Goal: Task Accomplishment & Management: Manage account settings

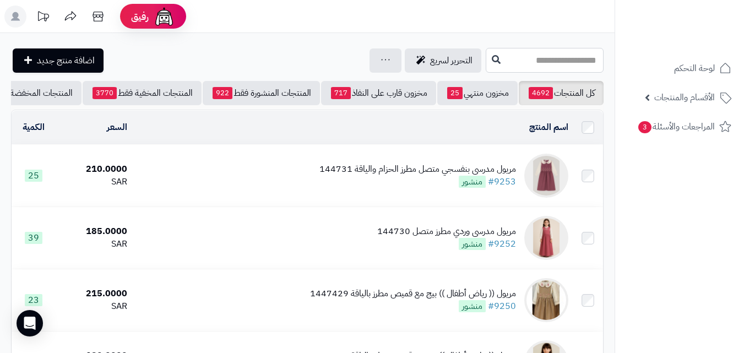
click at [553, 67] on input "text" at bounding box center [545, 60] width 118 height 25
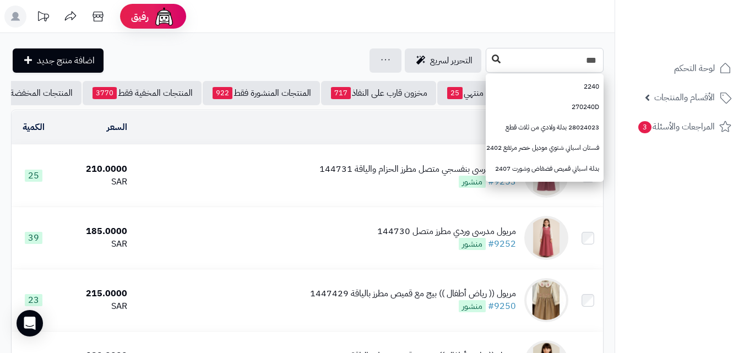
type input "***"
click at [488, 59] on button at bounding box center [496, 59] width 17 height 21
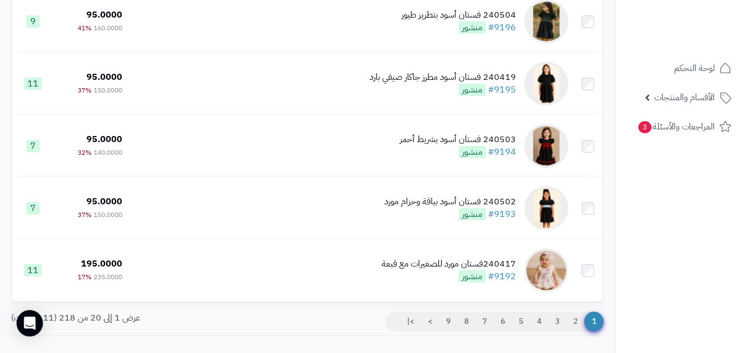
scroll to position [1163, 0]
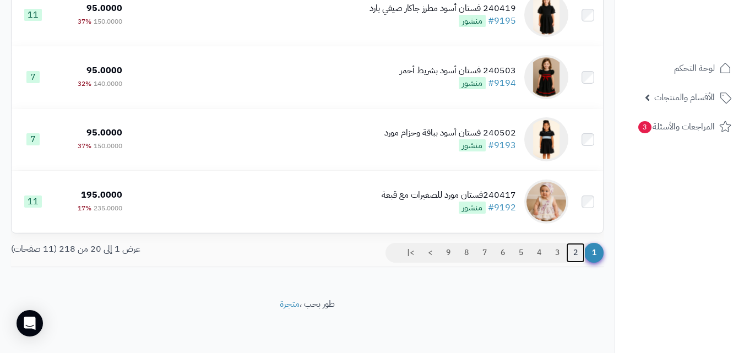
click at [574, 252] on link "2" at bounding box center [575, 253] width 19 height 20
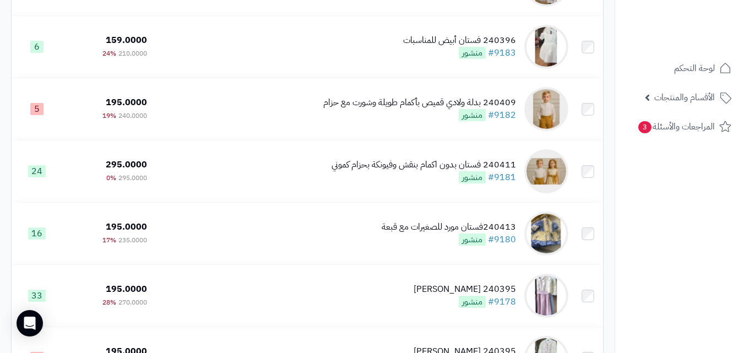
scroll to position [1148, 0]
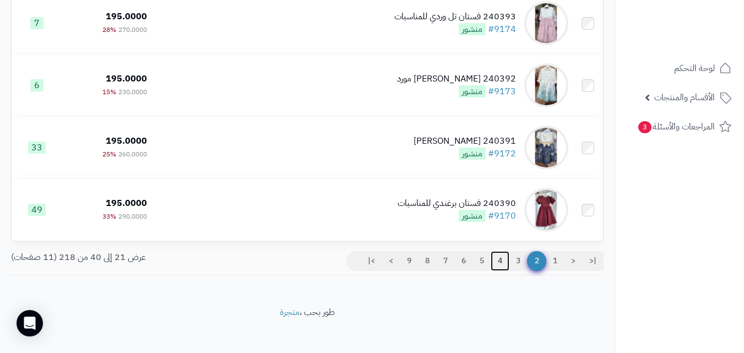
click at [507, 271] on link "4" at bounding box center [500, 261] width 19 height 20
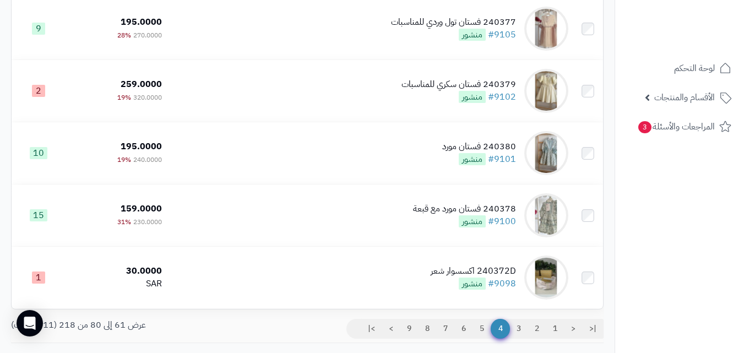
scroll to position [1163, 0]
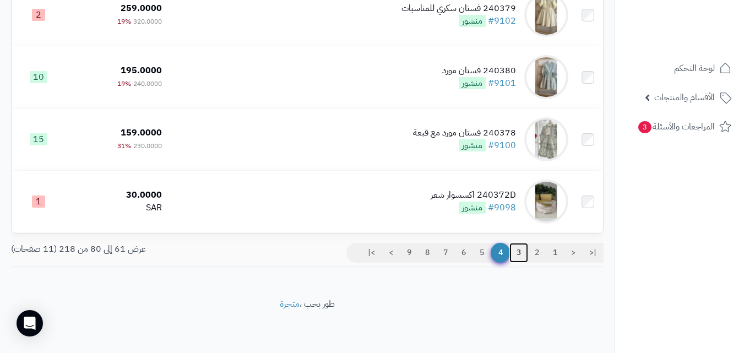
click at [526, 257] on link "3" at bounding box center [518, 253] width 19 height 20
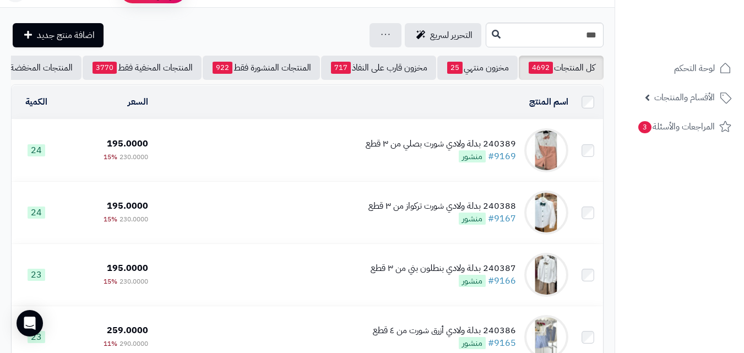
scroll to position [1163, 0]
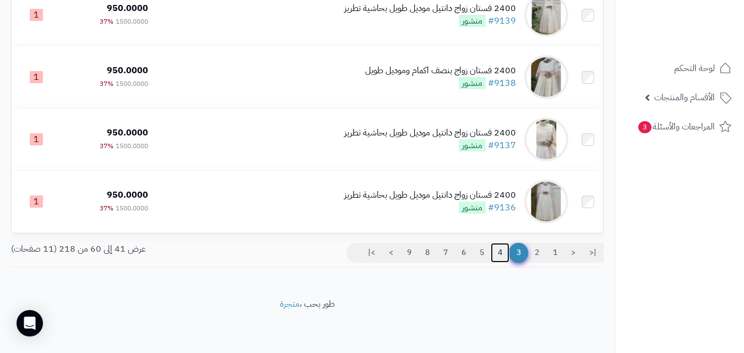
click at [502, 259] on link "4" at bounding box center [500, 253] width 19 height 20
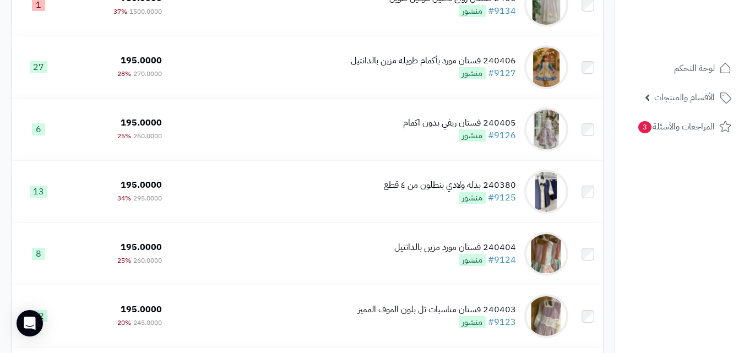
scroll to position [238, 0]
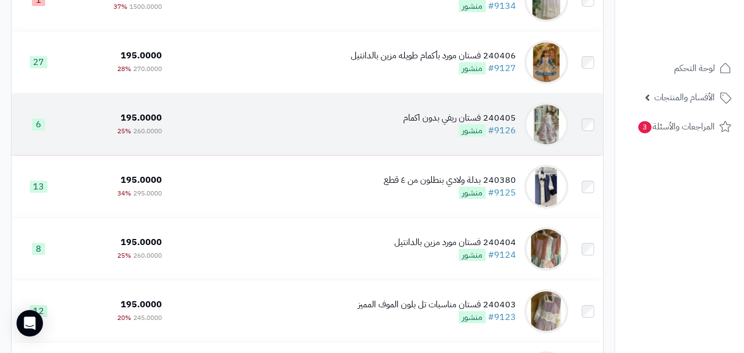
click at [395, 131] on td "240405 فستان ريفي بدون اكمام #9126 منشور" at bounding box center [369, 125] width 406 height 62
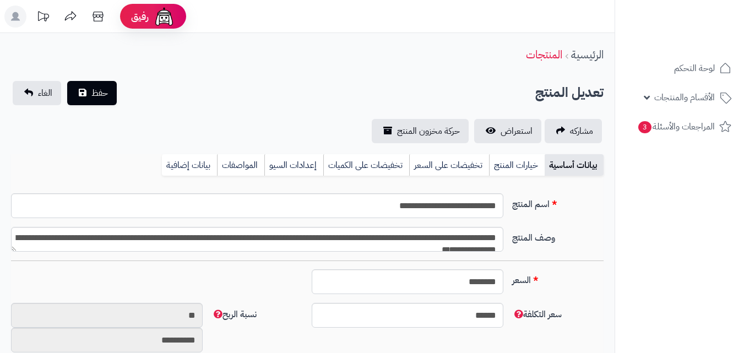
type input "******"
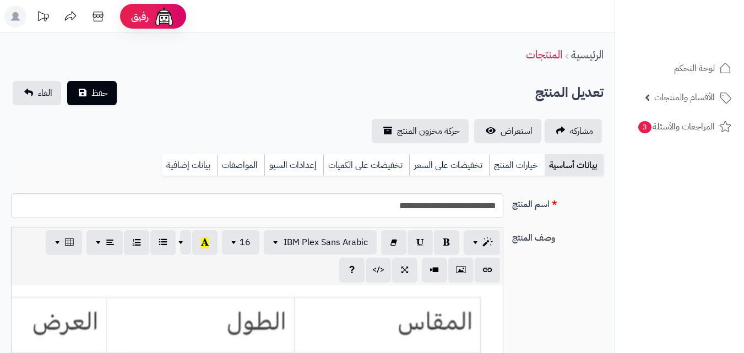
scroll to position [201, 0]
click at [527, 171] on link "خيارات المنتج" at bounding box center [517, 165] width 56 height 22
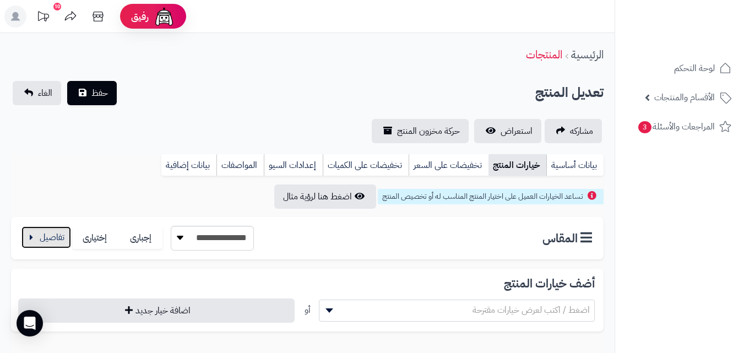
click at [41, 237] on button "button" at bounding box center [46, 237] width 50 height 22
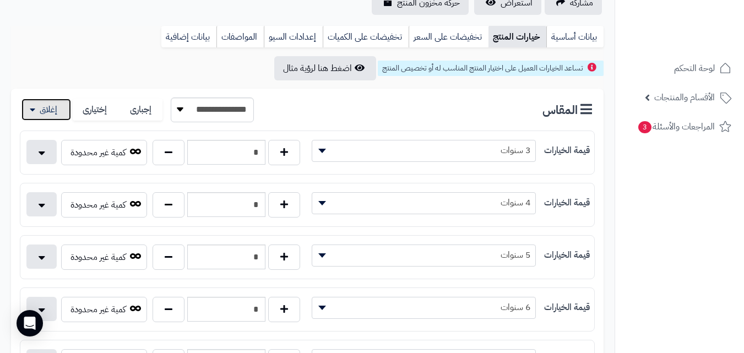
scroll to position [149, 0]
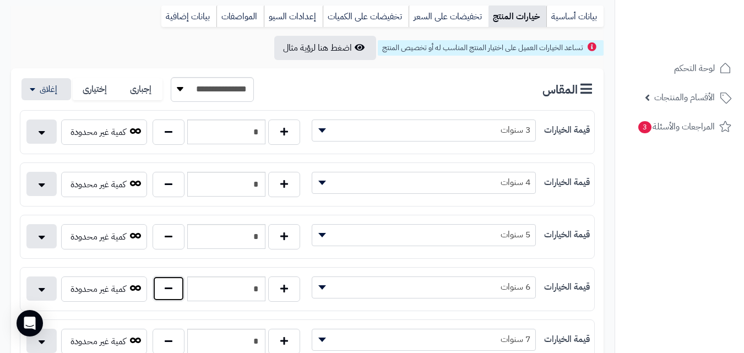
click at [161, 289] on button "button" at bounding box center [169, 288] width 32 height 25
type input "*"
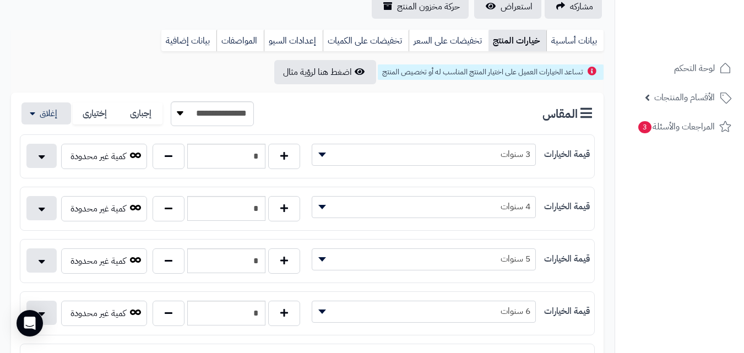
scroll to position [0, 0]
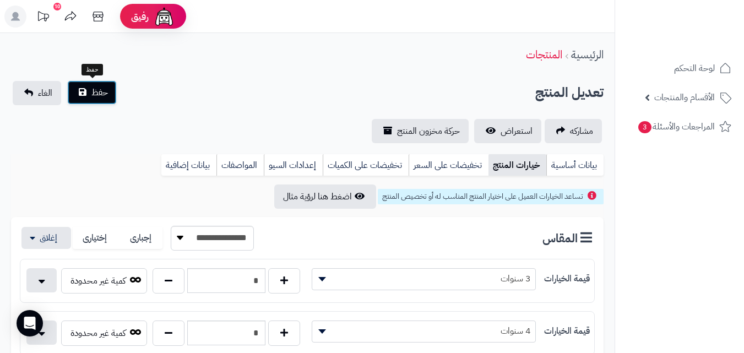
click at [81, 96] on button "حفظ" at bounding box center [92, 92] width 50 height 24
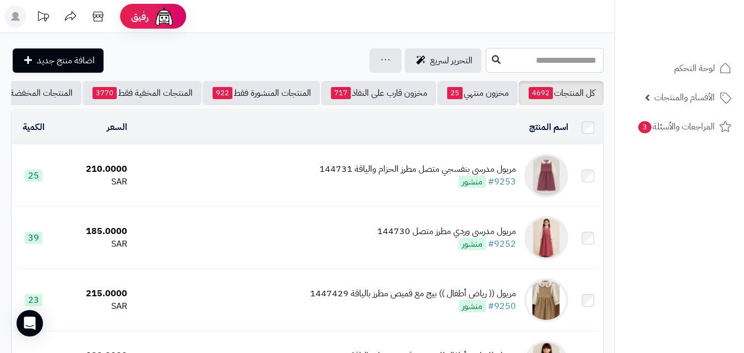
click at [499, 66] on input "text" at bounding box center [545, 60] width 118 height 25
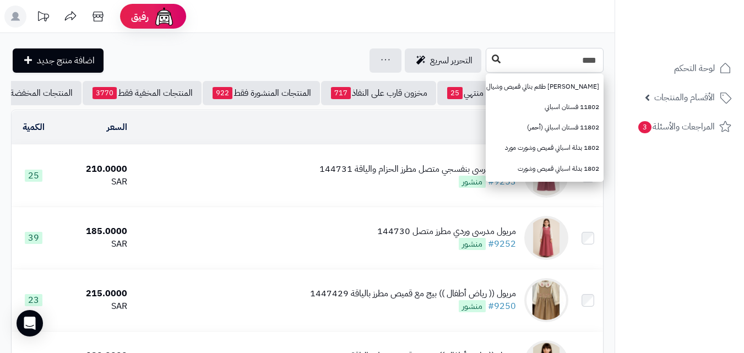
type input "****"
click at [492, 56] on icon at bounding box center [496, 59] width 9 height 9
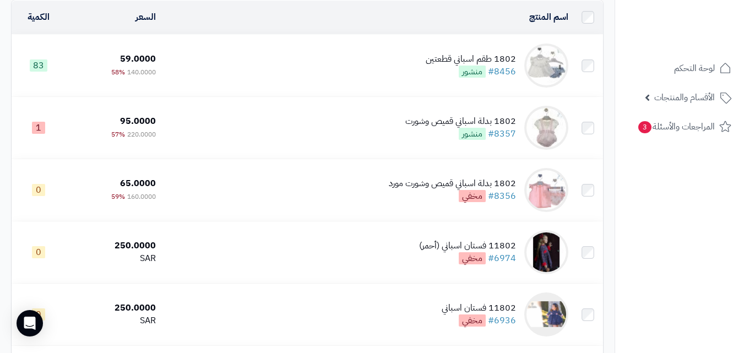
scroll to position [107, 0]
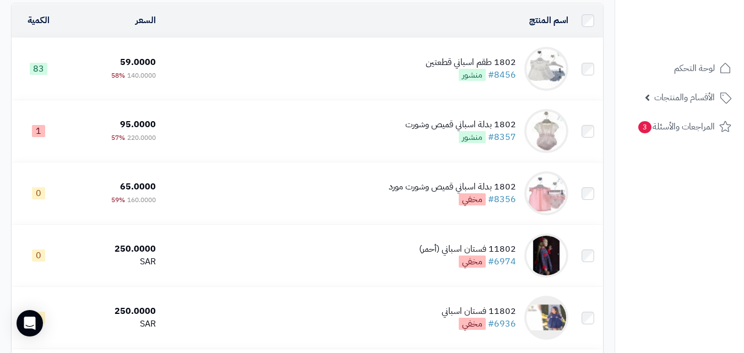
click at [325, 79] on td "1802 طقم اسباني قطعتين #8456 منشور" at bounding box center [366, 69] width 412 height 62
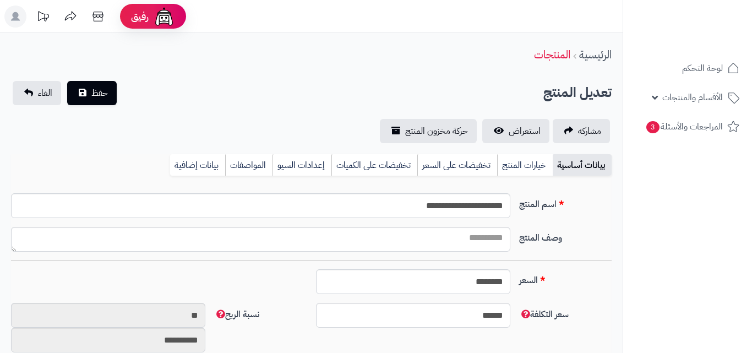
click at [527, 160] on link "خيارات المنتج" at bounding box center [525, 165] width 56 height 22
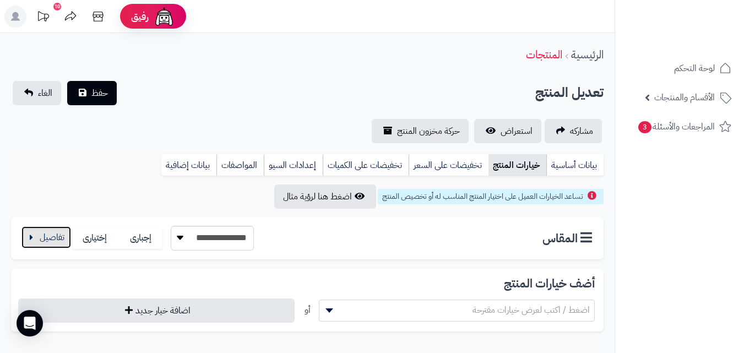
click at [53, 248] on button "button" at bounding box center [46, 237] width 50 height 22
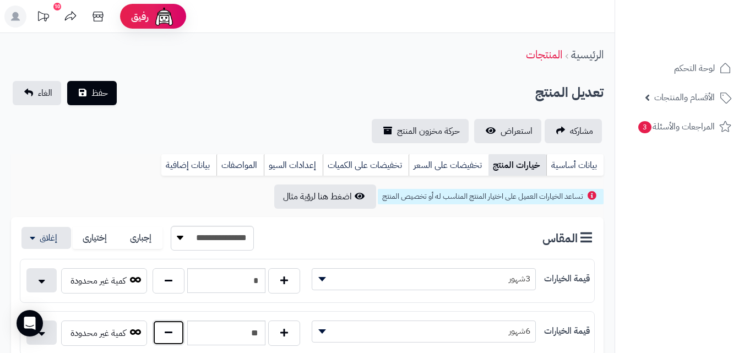
click at [179, 331] on button "button" at bounding box center [169, 332] width 32 height 25
type input "**"
click at [110, 95] on button "حفظ" at bounding box center [92, 92] width 50 height 24
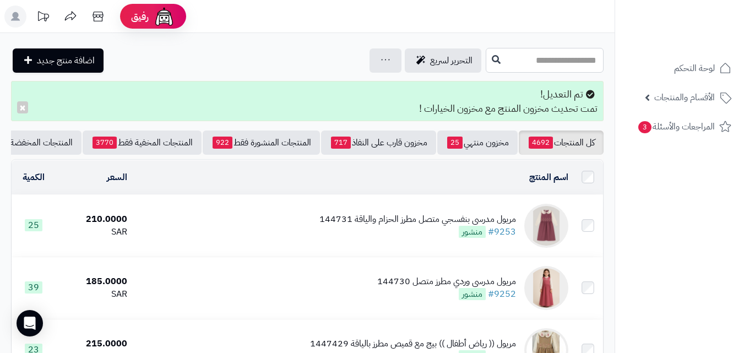
click at [557, 70] on input "text" at bounding box center [545, 60] width 118 height 25
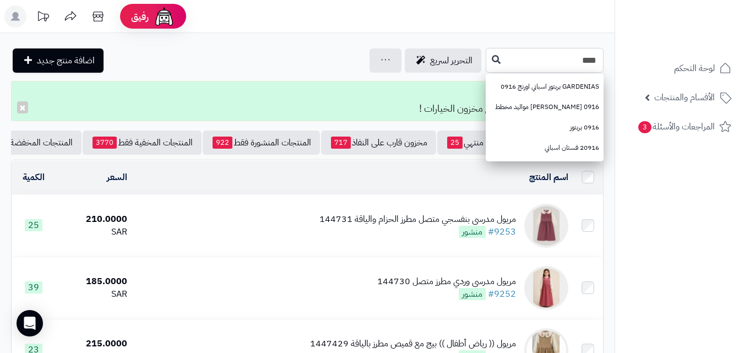
click at [486, 57] on input "****" at bounding box center [545, 60] width 118 height 25
type input "****"
click at [488, 56] on button at bounding box center [496, 59] width 17 height 21
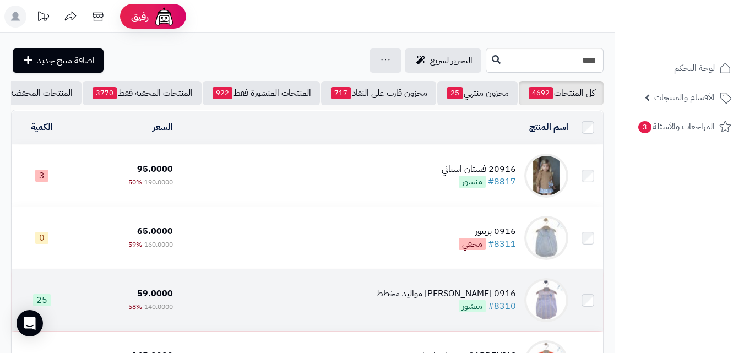
click at [349, 289] on td "0916 [PERSON_NAME] مواليد مخطط #8310 منشور" at bounding box center [374, 300] width 395 height 62
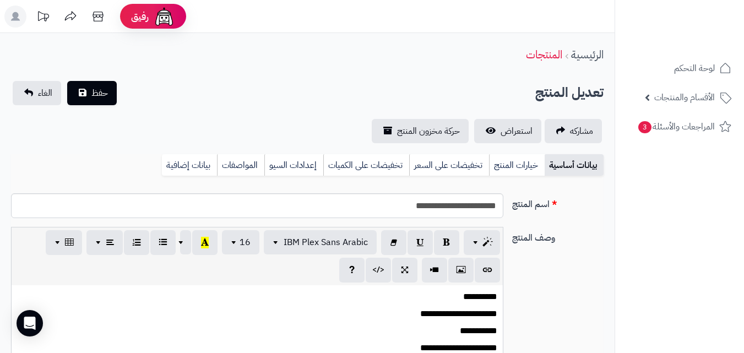
scroll to position [118, 0]
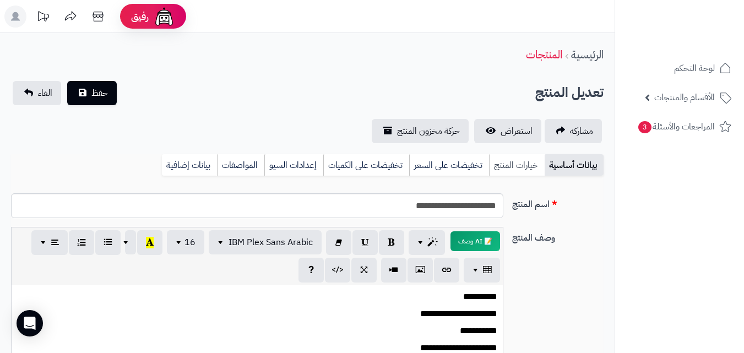
click at [542, 160] on link "خيارات المنتج" at bounding box center [517, 165] width 56 height 22
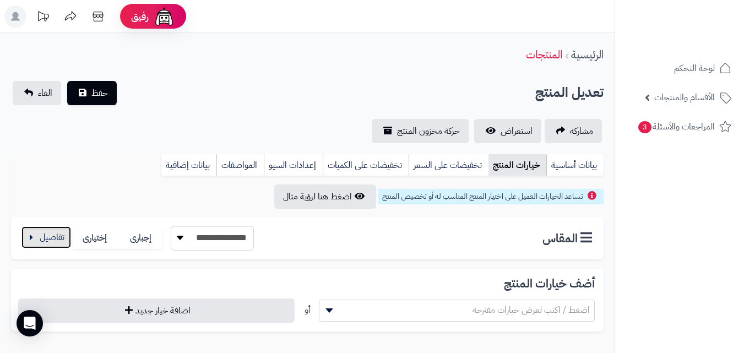
click at [31, 244] on button "button" at bounding box center [46, 237] width 50 height 22
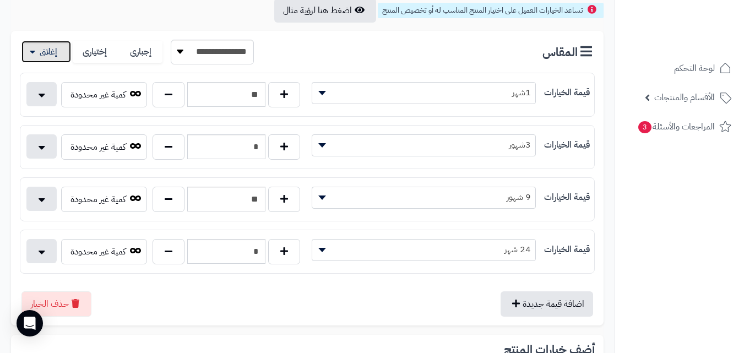
scroll to position [189, 0]
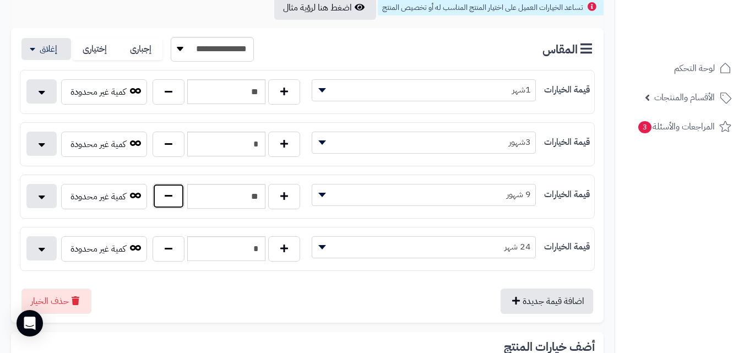
click at [183, 191] on button "button" at bounding box center [169, 195] width 32 height 25
type input "**"
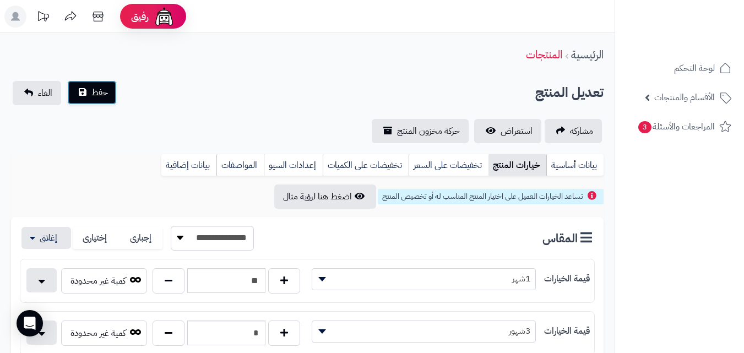
click at [77, 103] on button "حفظ" at bounding box center [92, 92] width 50 height 24
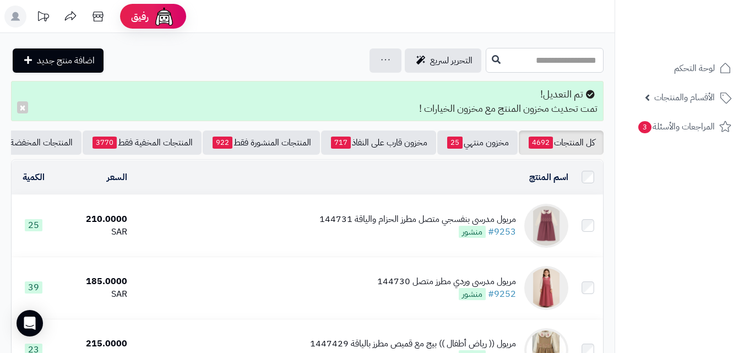
click at [486, 68] on input "text" at bounding box center [545, 60] width 118 height 25
type input "*"
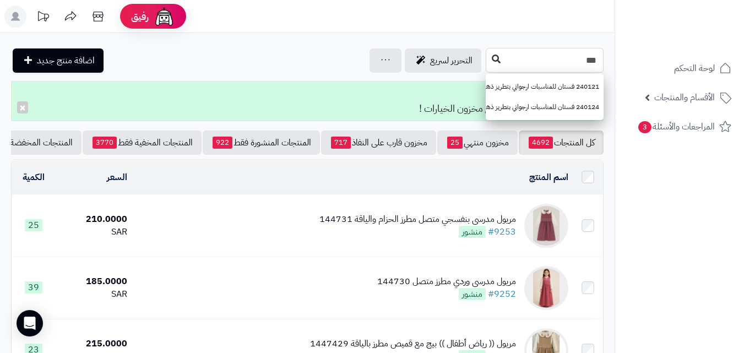
type input "***"
click at [492, 58] on icon at bounding box center [496, 59] width 9 height 9
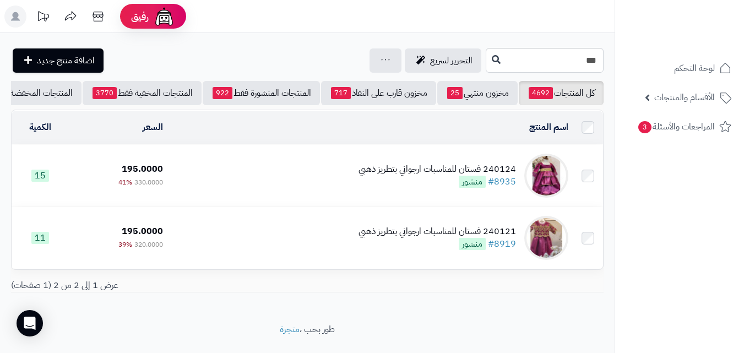
click at [393, 176] on div "240124 فستان للمناسبات ارجواني بتطريز ذهبي" at bounding box center [436, 169] width 157 height 13
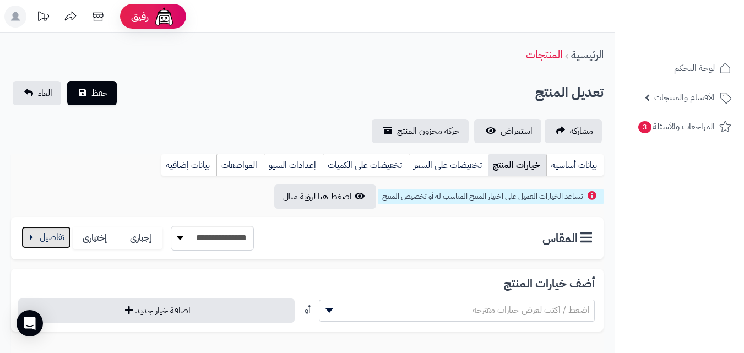
click at [64, 241] on button "button" at bounding box center [46, 237] width 50 height 22
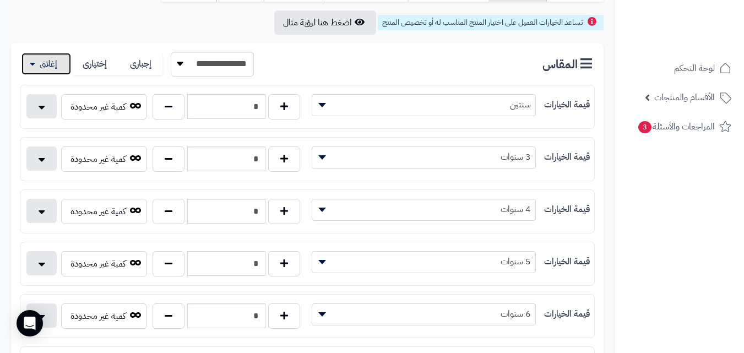
scroll to position [180, 0]
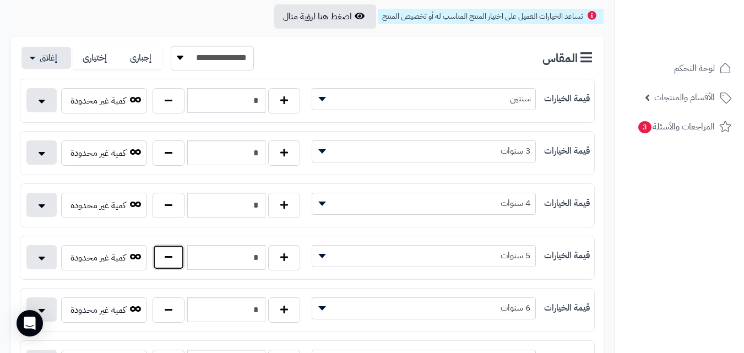
click at [160, 268] on button "button" at bounding box center [169, 256] width 32 height 25
type input "*"
click at [166, 311] on button "button" at bounding box center [169, 309] width 32 height 25
type input "*"
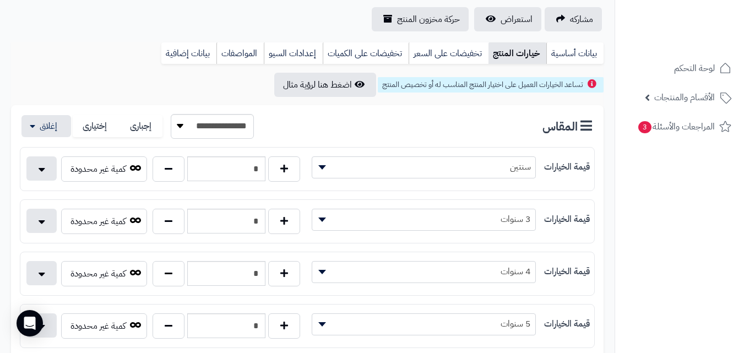
scroll to position [0, 0]
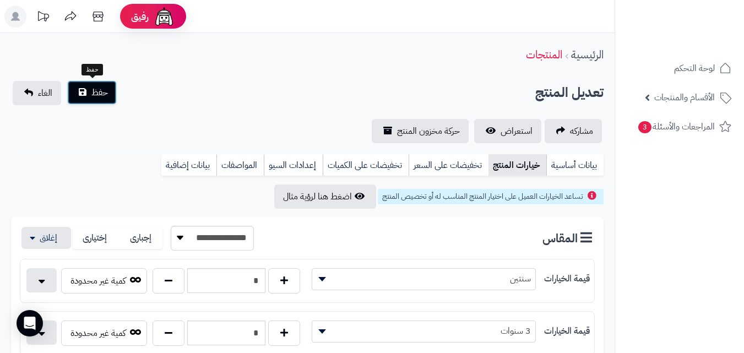
click at [86, 99] on button "حفظ" at bounding box center [92, 92] width 50 height 24
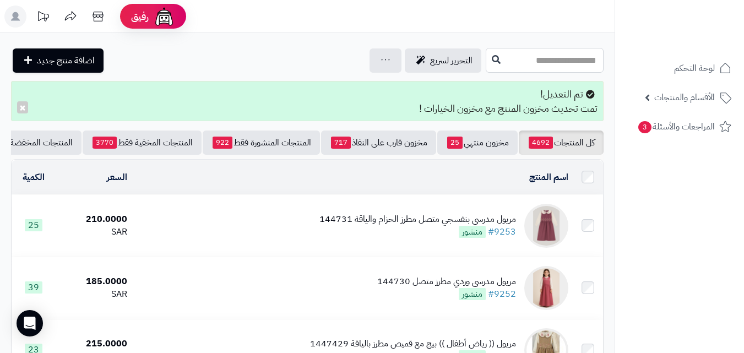
click at [551, 53] on input "text" at bounding box center [545, 60] width 118 height 25
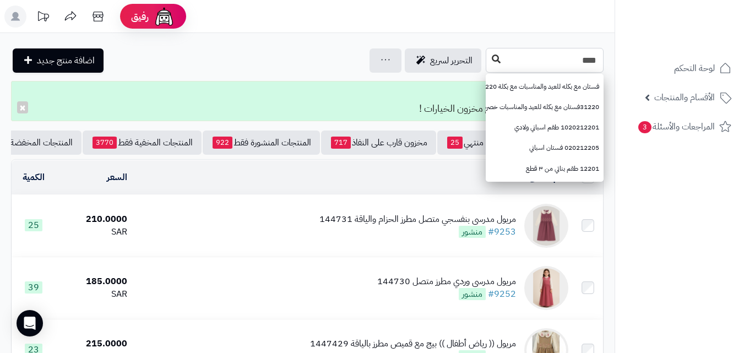
type input "****"
click at [492, 62] on icon at bounding box center [496, 59] width 9 height 9
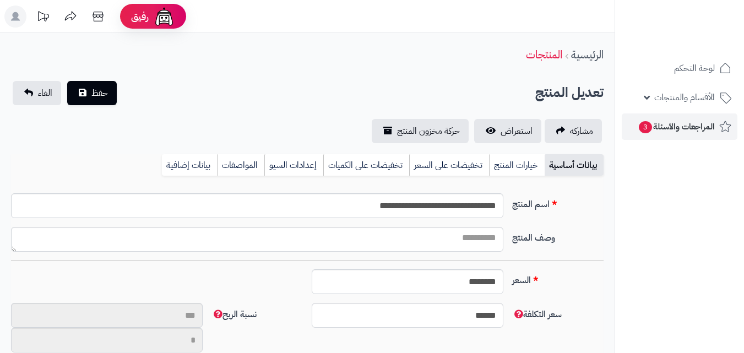
scroll to position [132, 0]
type input "**"
type input "**********"
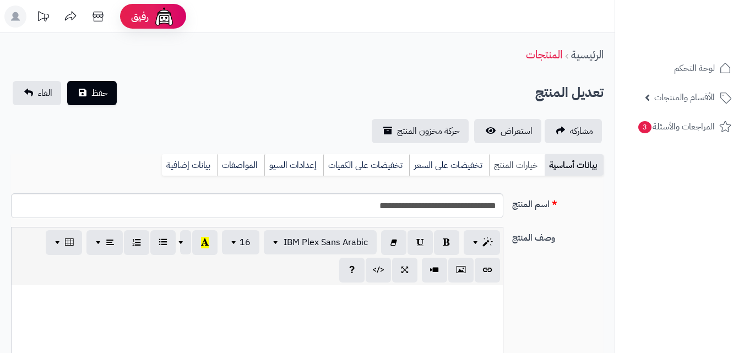
type input "******"
click at [516, 159] on link "خيارات المنتج" at bounding box center [517, 165] width 56 height 22
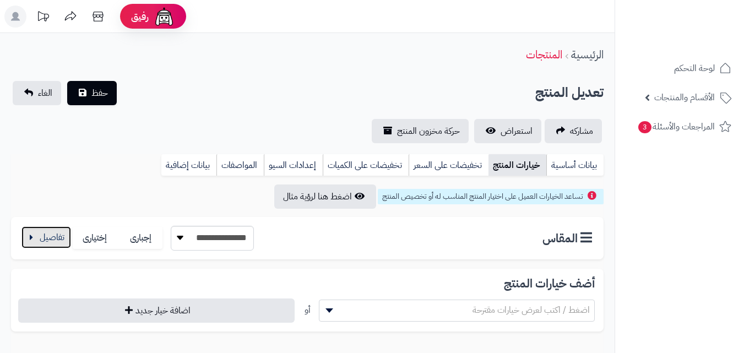
click at [60, 235] on button "button" at bounding box center [46, 237] width 50 height 22
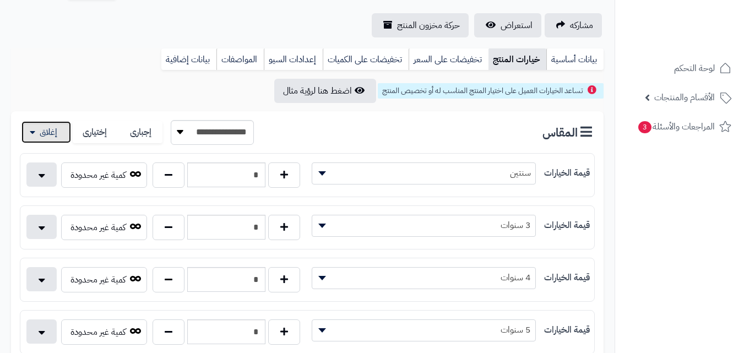
scroll to position [130, 0]
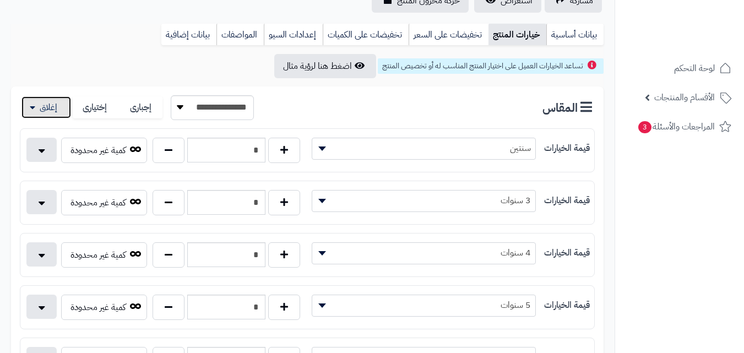
drag, startPoint x: 752, startPoint y: 105, endPoint x: 752, endPoint y: 146, distance: 40.7
click at [744, 146] on html "رفيق ! الطلبات معالجة مكتمل إرجاع المنتجات العملاء المتواجدون الان 20226 عملاء …" at bounding box center [372, 46] width 744 height 353
click at [178, 301] on button "button" at bounding box center [169, 306] width 32 height 25
type input "*"
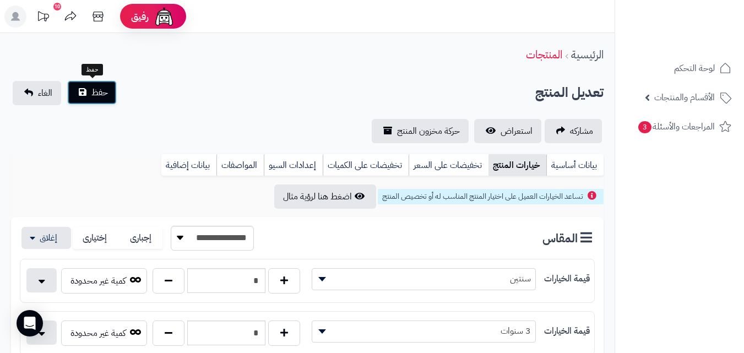
click at [94, 90] on span "حفظ" at bounding box center [99, 92] width 17 height 13
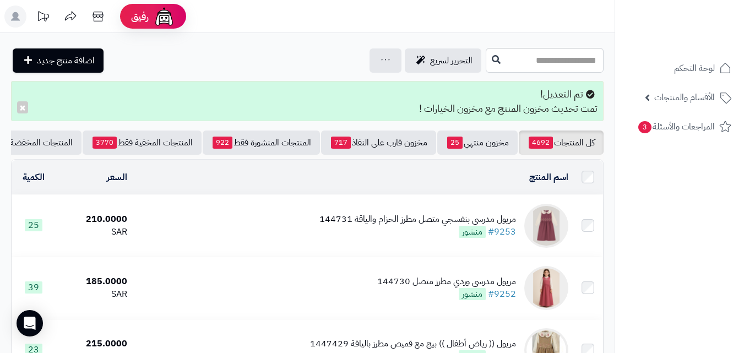
click at [492, 60] on input "text" at bounding box center [545, 60] width 118 height 25
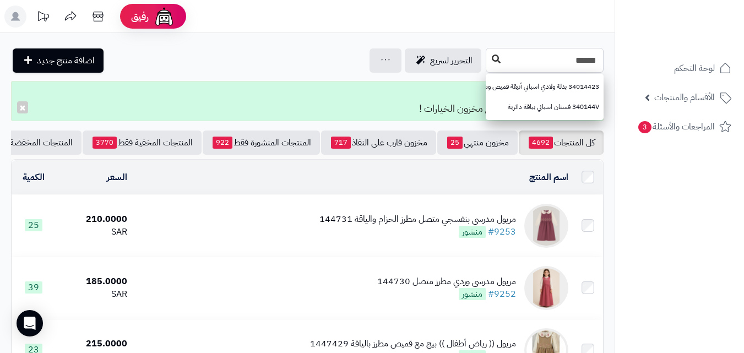
type input "******"
click at [488, 53] on button at bounding box center [496, 59] width 17 height 21
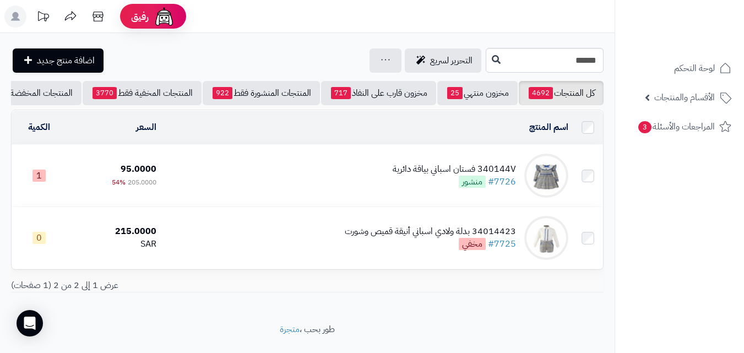
click at [406, 188] on div "340144V فستان اسباني بياقة دائرية #7726 منشور" at bounding box center [454, 175] width 123 height 25
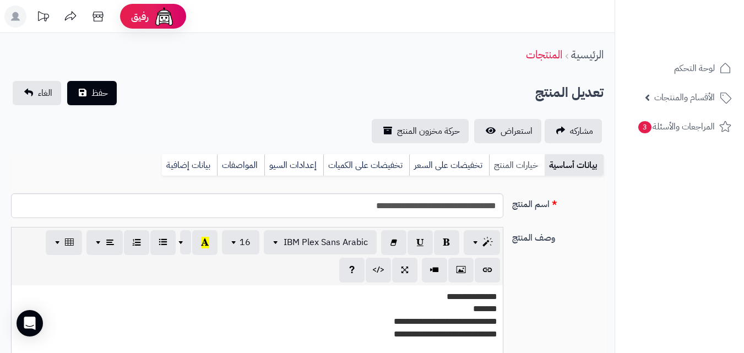
scroll to position [160, 0]
click at [514, 170] on link "خيارات المنتج" at bounding box center [517, 165] width 56 height 22
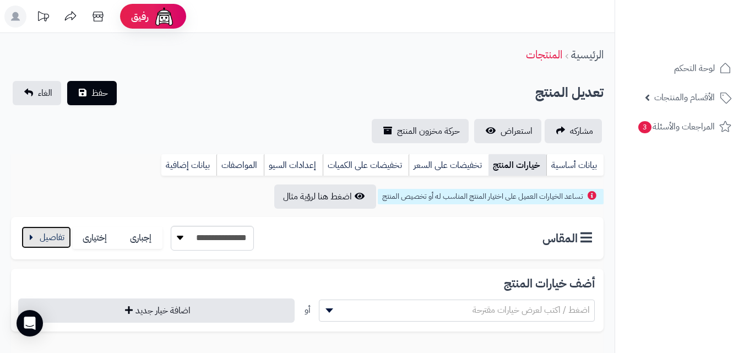
click at [55, 236] on button "button" at bounding box center [46, 237] width 50 height 22
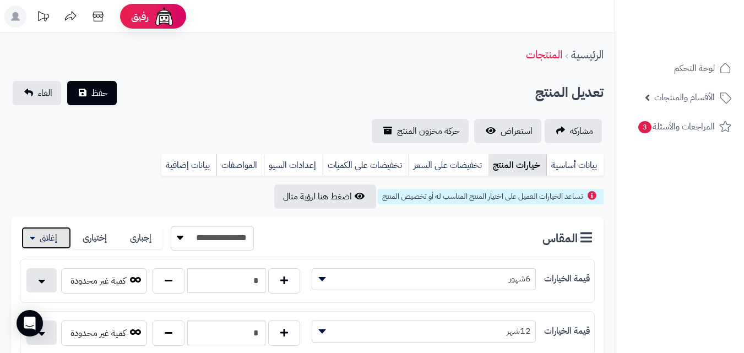
scroll to position [187, 0]
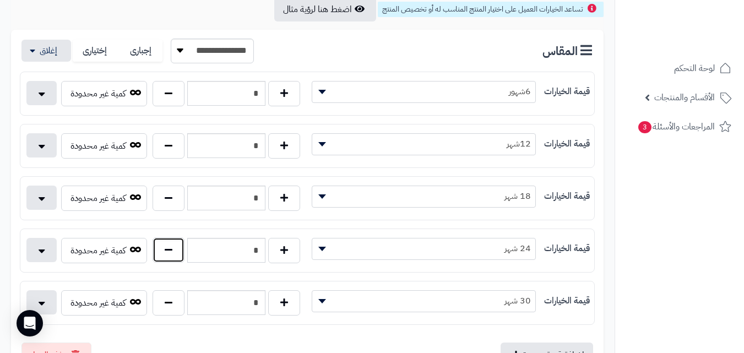
click at [171, 245] on button "button" at bounding box center [169, 249] width 32 height 25
type input "*"
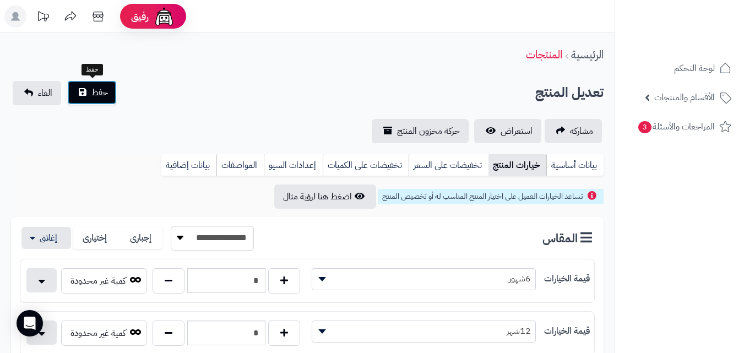
click at [91, 94] on span "حفظ" at bounding box center [99, 92] width 17 height 13
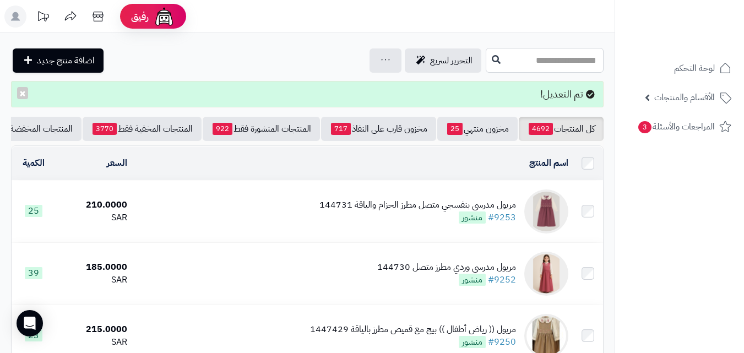
click at [539, 64] on input "text" at bounding box center [545, 60] width 118 height 25
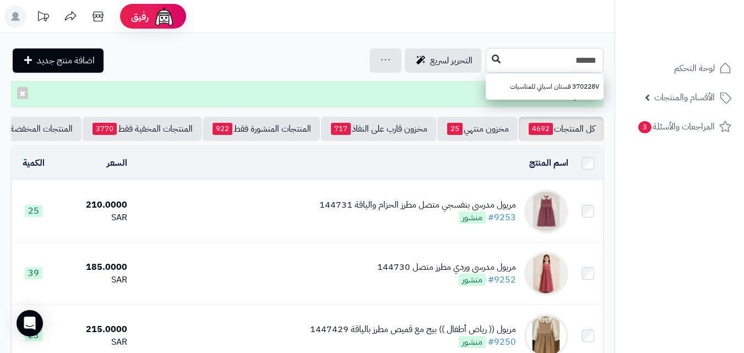
type input "******"
click at [488, 64] on button at bounding box center [496, 59] width 17 height 21
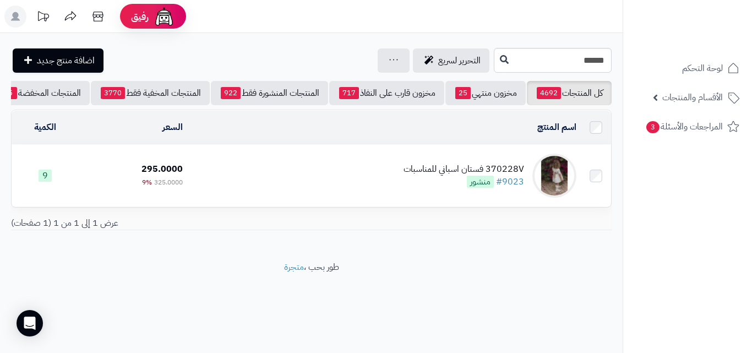
click at [377, 168] on td "370228V فستان اسباني للمناسبات #9023 منشور" at bounding box center [384, 176] width 394 height 62
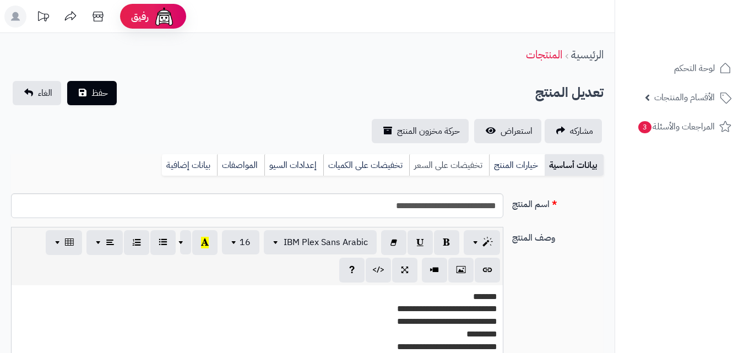
scroll to position [201, 0]
click at [502, 163] on link "خيارات المنتج" at bounding box center [517, 165] width 56 height 22
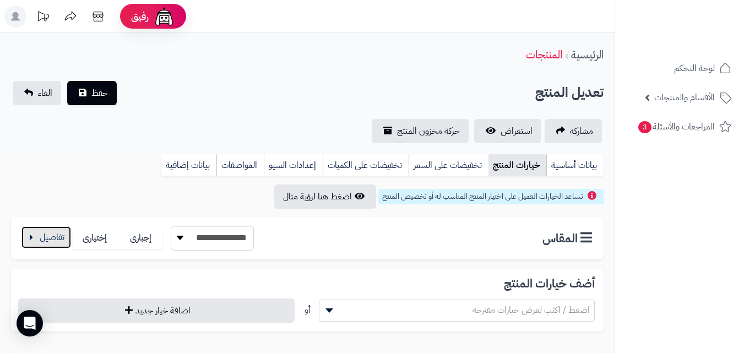
click at [58, 236] on button "button" at bounding box center [46, 237] width 50 height 22
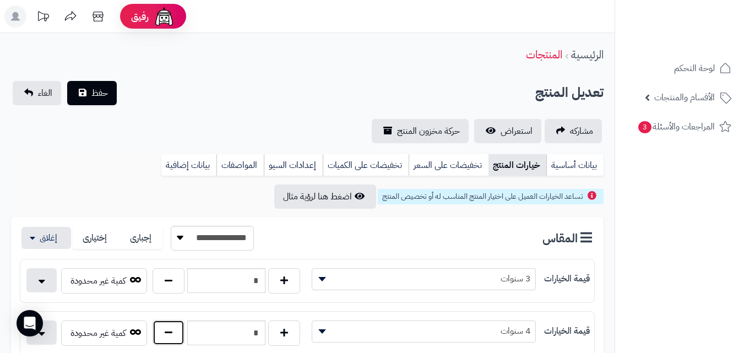
click at [181, 334] on button "button" at bounding box center [169, 332] width 32 height 25
type input "*"
click at [111, 94] on button "حفظ" at bounding box center [92, 92] width 50 height 24
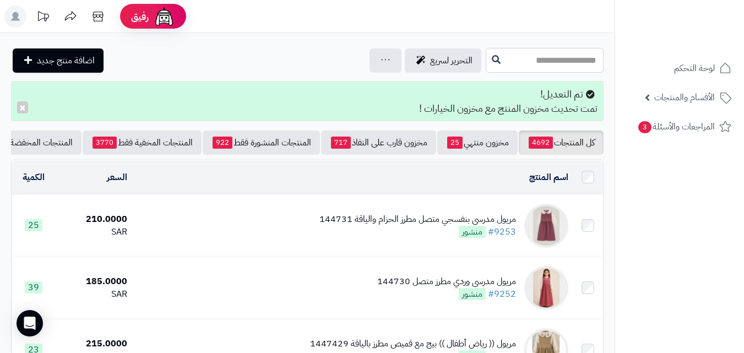
click at [513, 59] on input "text" at bounding box center [545, 60] width 118 height 25
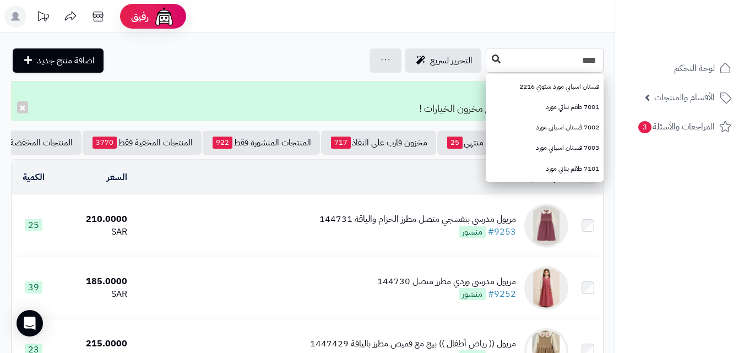
type input "****"
click at [488, 61] on button at bounding box center [496, 59] width 17 height 21
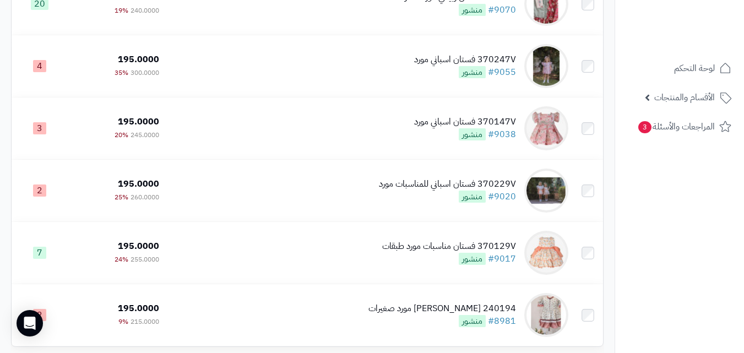
scroll to position [1163, 0]
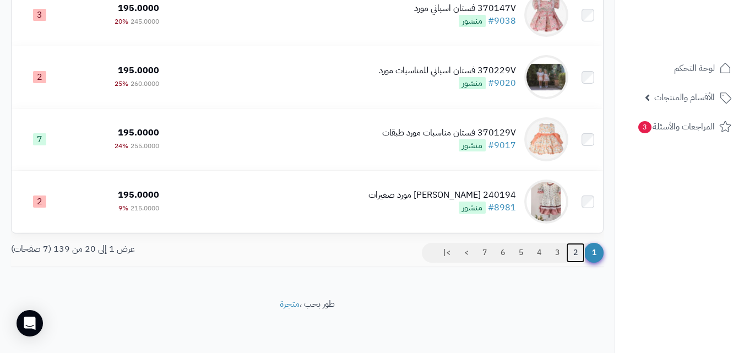
click at [583, 256] on link "2" at bounding box center [575, 253] width 19 height 20
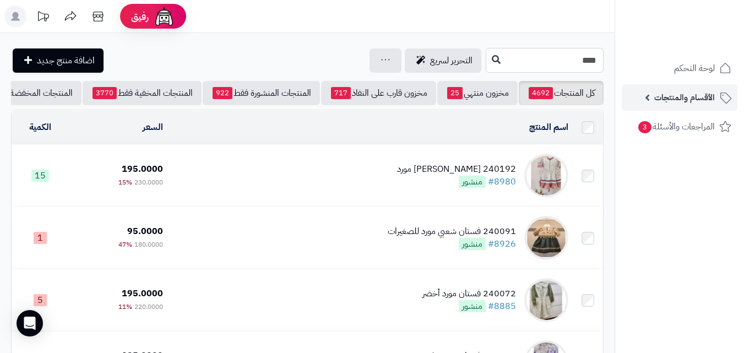
drag, startPoint x: 550, startPoint y: 63, endPoint x: 675, endPoint y: 91, distance: 128.1
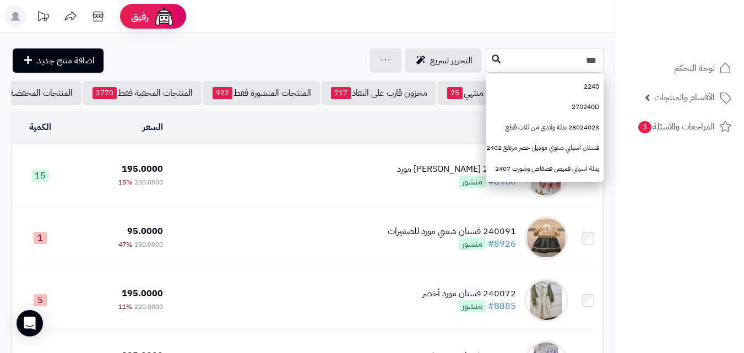
type input "***"
click at [488, 67] on button at bounding box center [496, 59] width 17 height 21
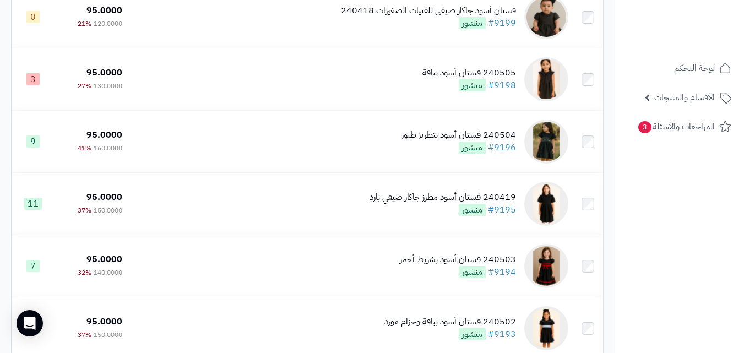
scroll to position [1163, 0]
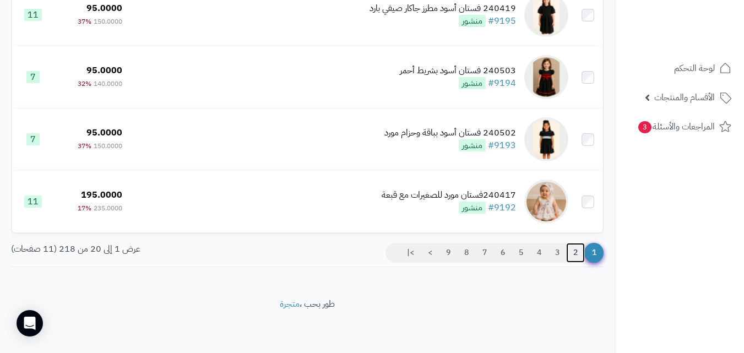
click at [578, 254] on link "2" at bounding box center [575, 253] width 19 height 20
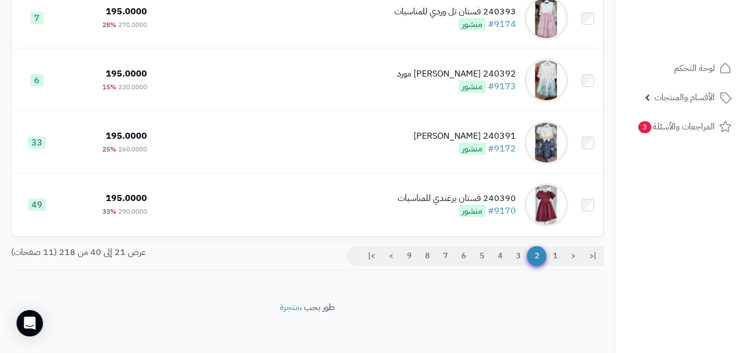
scroll to position [1163, 0]
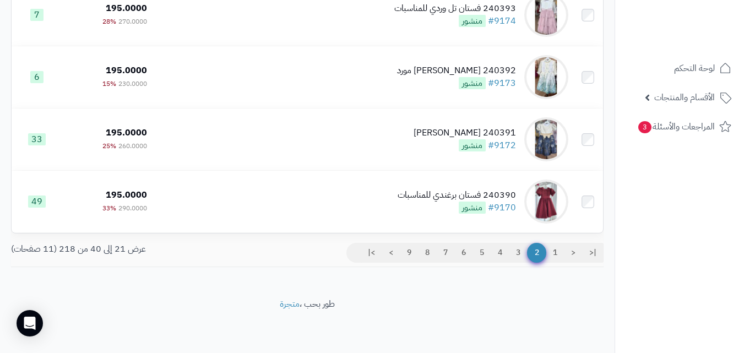
click at [518, 250] on link "3" at bounding box center [518, 253] width 19 height 20
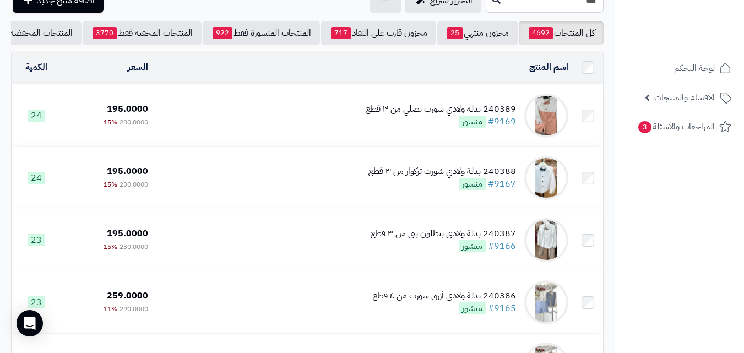
scroll to position [32, 0]
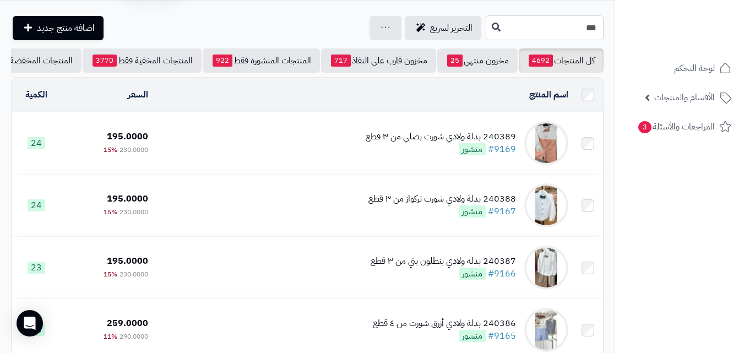
drag, startPoint x: 590, startPoint y: 23, endPoint x: 710, endPoint y: 26, distance: 119.5
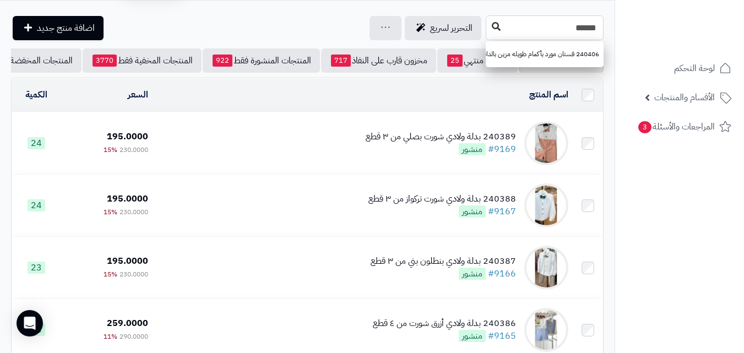
type input "******"
click at [492, 23] on icon at bounding box center [496, 26] width 9 height 9
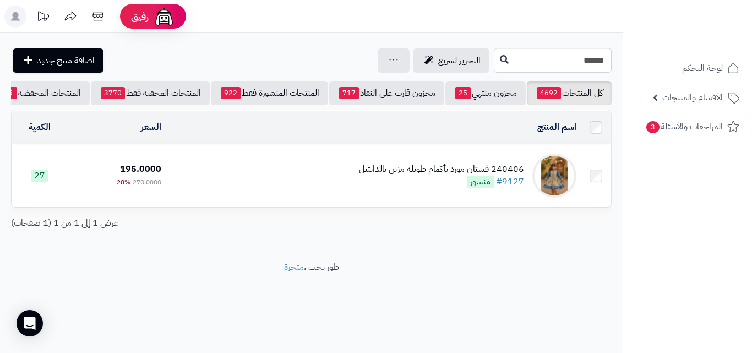
click at [346, 178] on td "240406 فستان مورد بأكمام طويله مزين بالدانتيل #9127 منشور" at bounding box center [373, 176] width 415 height 62
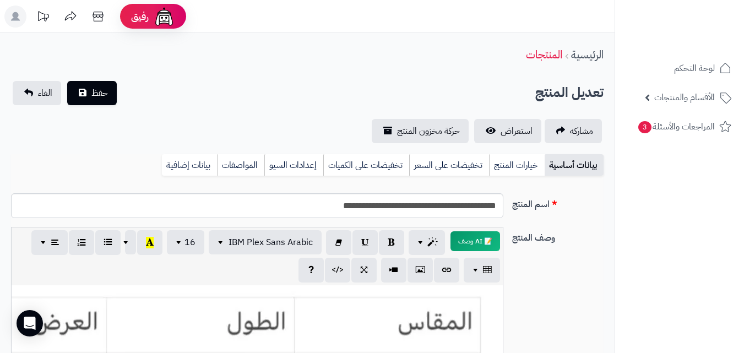
scroll to position [201, 0]
click at [529, 171] on link "خيارات المنتج" at bounding box center [517, 165] width 56 height 22
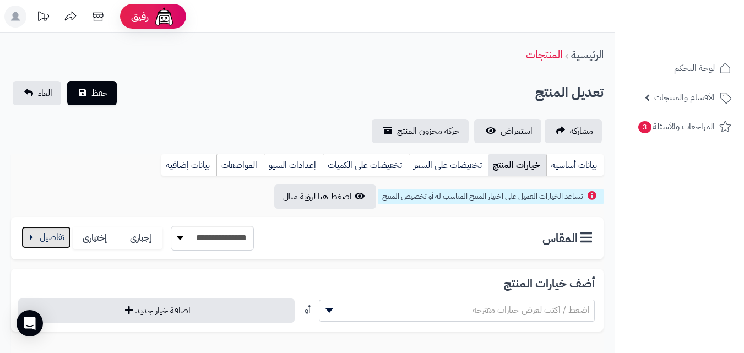
click at [30, 233] on button "button" at bounding box center [46, 237] width 50 height 22
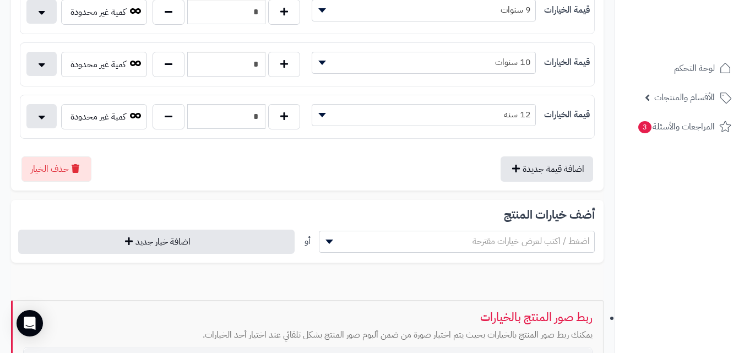
scroll to position [643, 0]
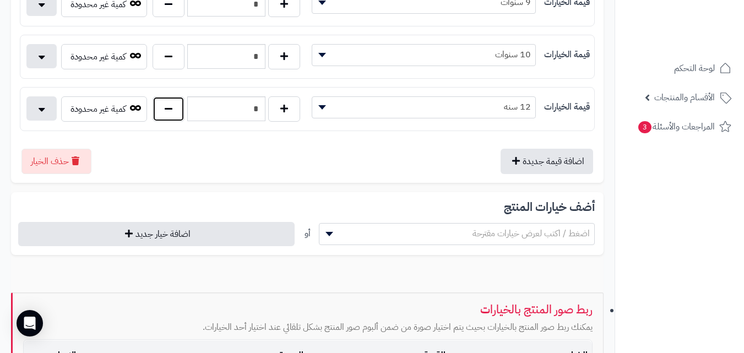
drag, startPoint x: 174, startPoint y: 115, endPoint x: 302, endPoint y: 116, distance: 128.3
click at [173, 115] on button "button" at bounding box center [169, 108] width 32 height 25
type input "*"
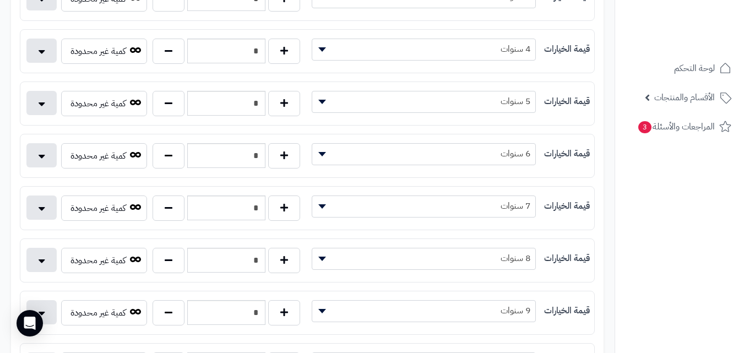
scroll to position [26, 0]
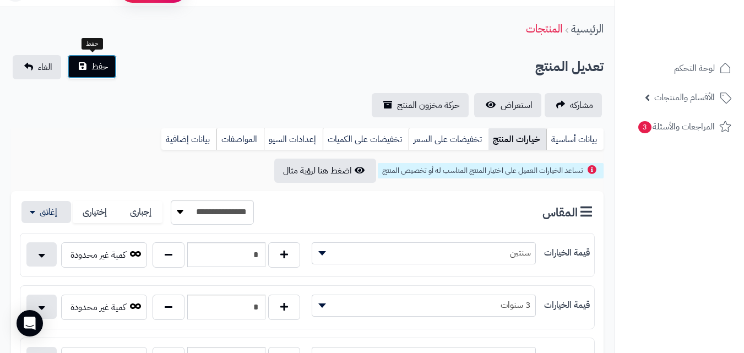
click at [89, 67] on button "حفظ" at bounding box center [92, 67] width 50 height 24
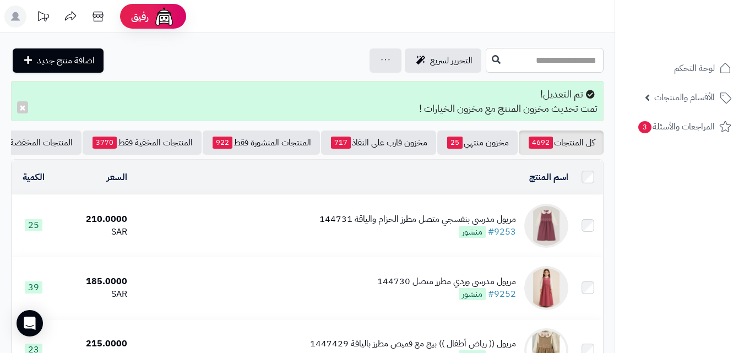
click at [553, 58] on input "text" at bounding box center [545, 60] width 118 height 25
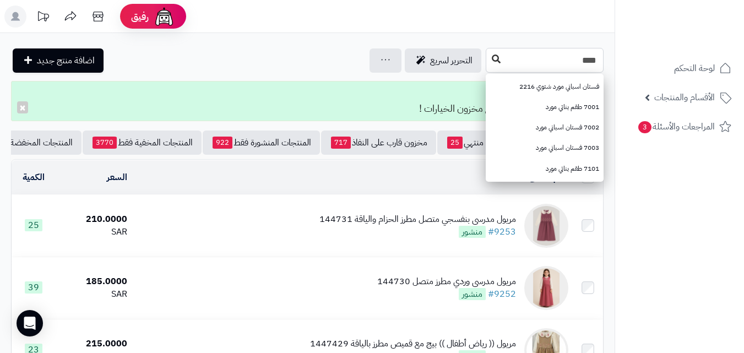
type input "****"
click at [492, 55] on icon at bounding box center [496, 59] width 9 height 9
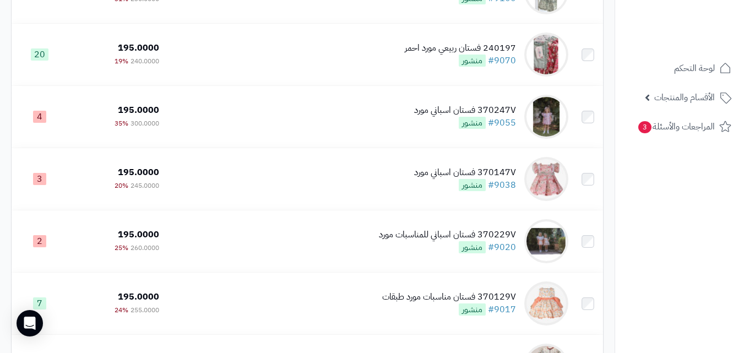
scroll to position [998, 0]
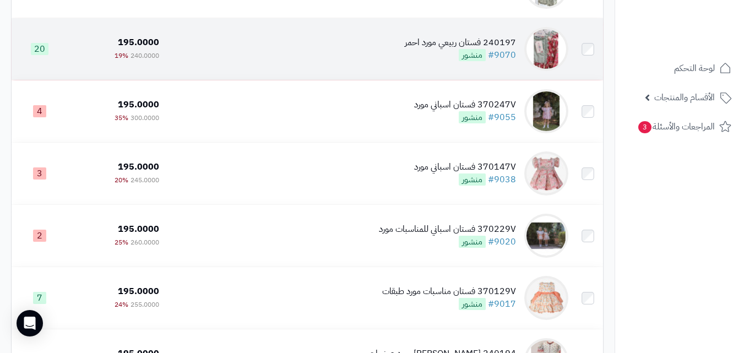
click at [357, 64] on td "240197 فستان ربيعي مورد احمر #9070 منشور" at bounding box center [368, 49] width 409 height 62
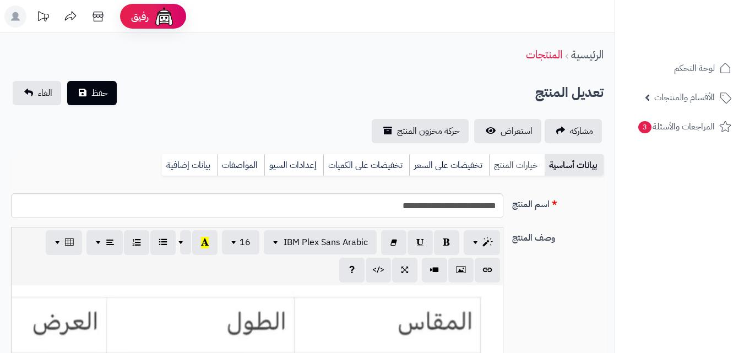
click at [513, 166] on link "خيارات المنتج" at bounding box center [517, 165] width 56 height 22
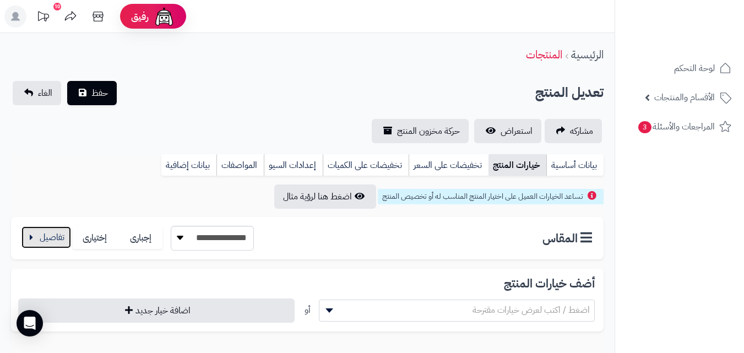
click at [65, 237] on button "button" at bounding box center [46, 237] width 50 height 22
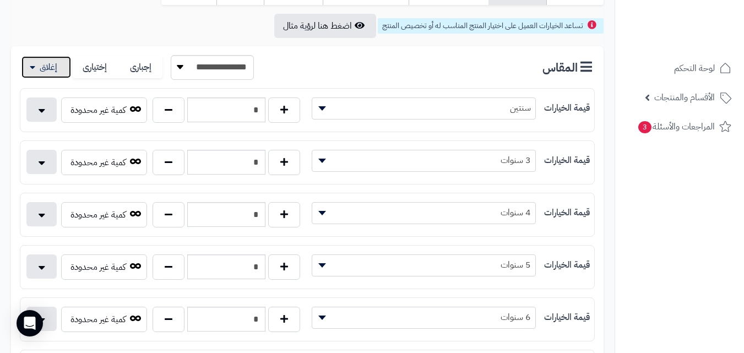
scroll to position [186, 0]
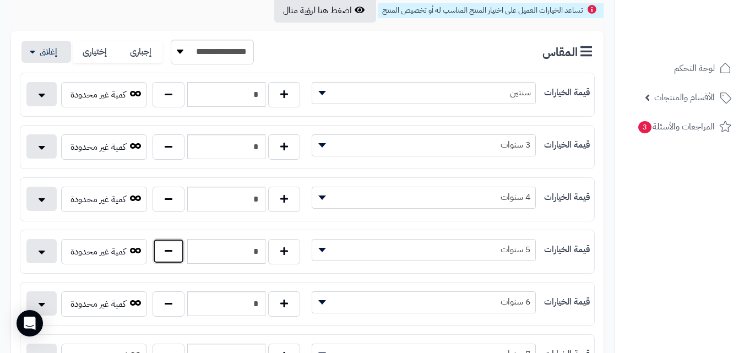
click at [176, 239] on button "button" at bounding box center [169, 250] width 32 height 25
type input "*"
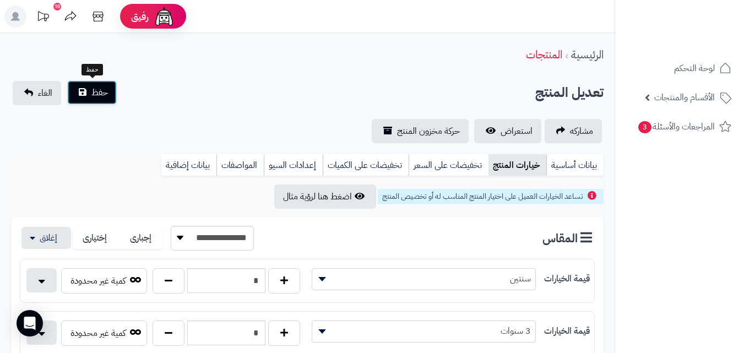
click at [88, 95] on button "حفظ" at bounding box center [92, 92] width 50 height 24
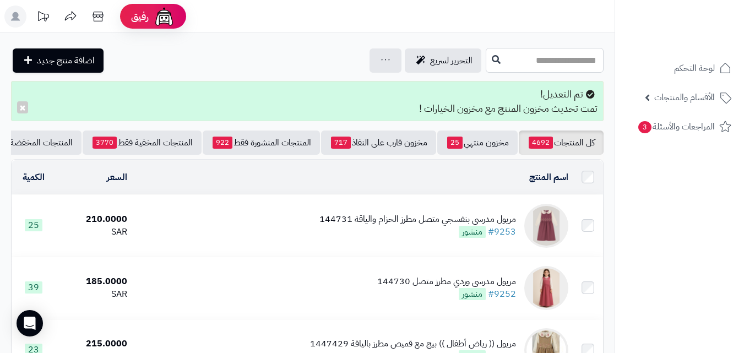
click at [498, 62] on input "text" at bounding box center [545, 60] width 118 height 25
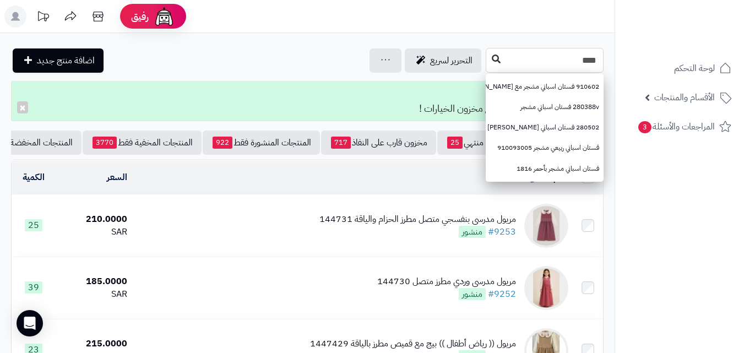
type input "****"
click at [488, 58] on button at bounding box center [496, 59] width 17 height 21
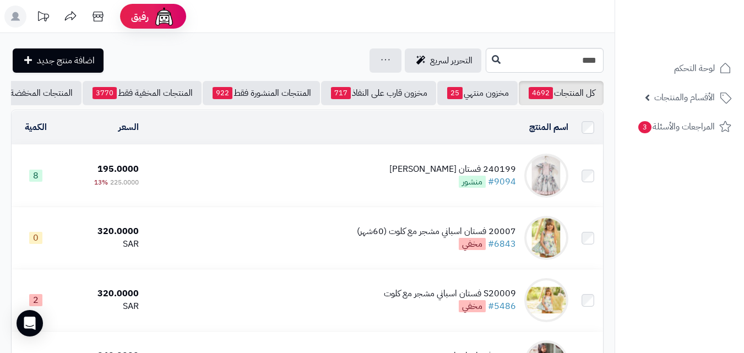
click at [380, 187] on td "240199 فستان مشجر سماوي #9094 منشور" at bounding box center [357, 176] width 429 height 62
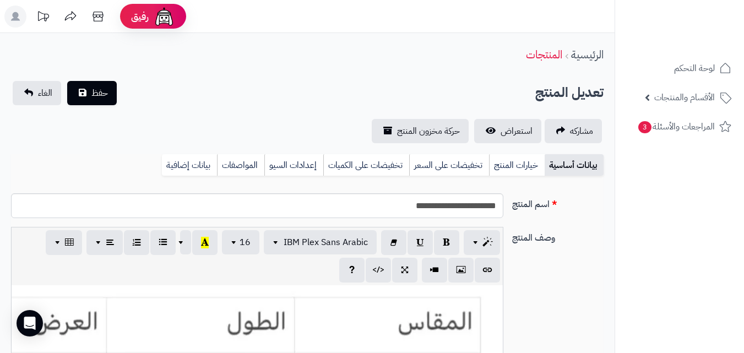
scroll to position [201, 0]
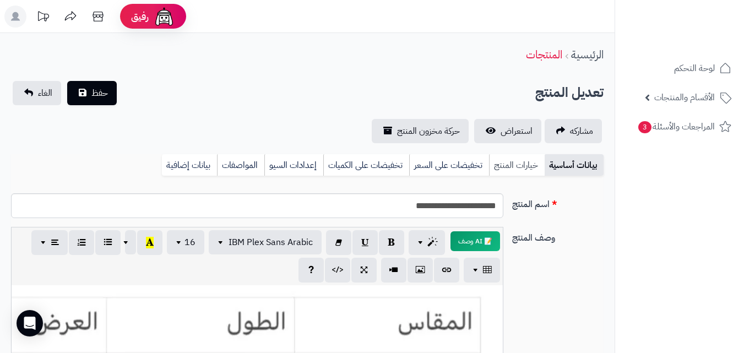
click at [503, 168] on link "خيارات المنتج" at bounding box center [517, 165] width 56 height 22
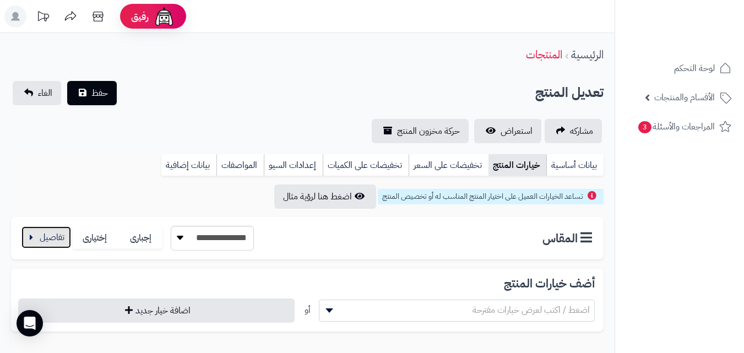
click at [47, 238] on button "button" at bounding box center [46, 237] width 50 height 22
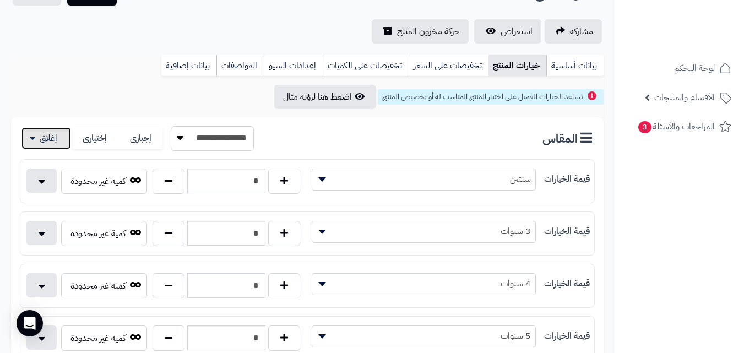
scroll to position [109, 0]
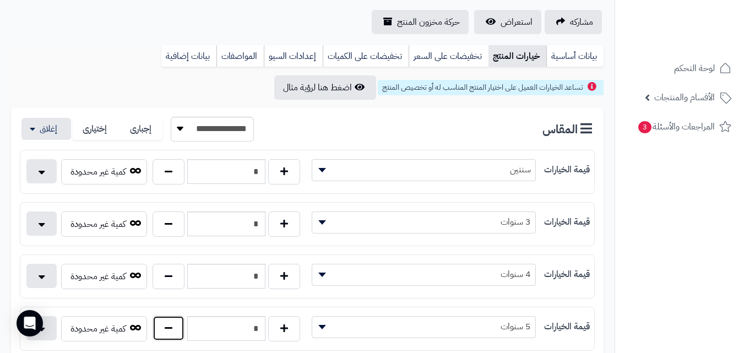
click at [166, 331] on button "button" at bounding box center [169, 327] width 32 height 25
type input "*"
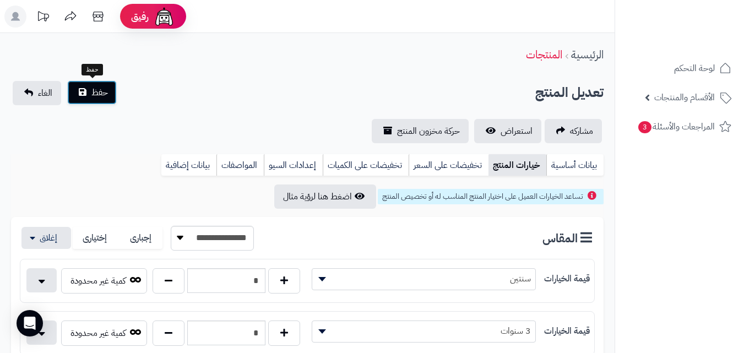
click at [89, 95] on button "حفظ" at bounding box center [92, 92] width 50 height 24
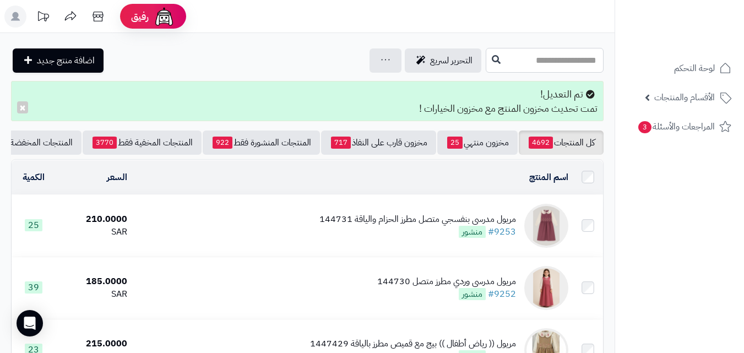
click at [569, 70] on input "text" at bounding box center [545, 60] width 118 height 25
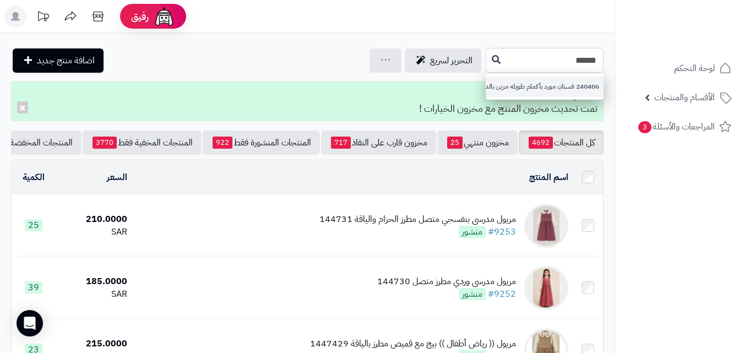
type input "******"
click at [486, 78] on link "240406 فستان مورد بأكمام طويله مزين بالدانتيل" at bounding box center [545, 87] width 118 height 20
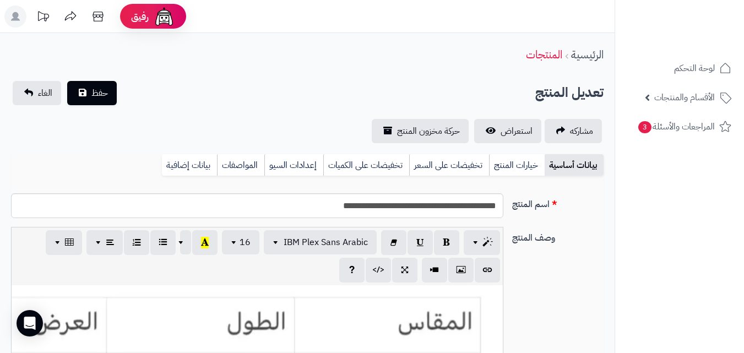
scroll to position [201, 0]
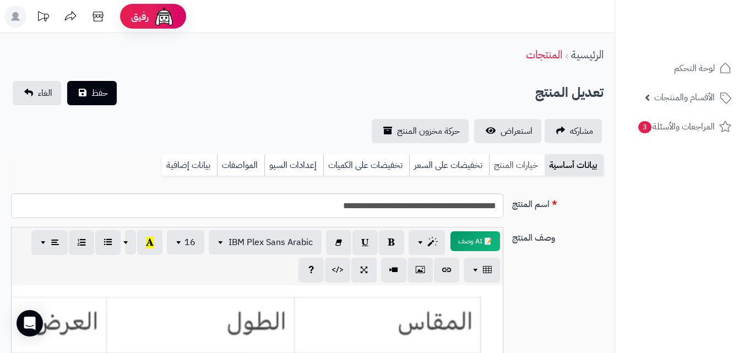
click at [511, 163] on link "خيارات المنتج" at bounding box center [517, 165] width 56 height 22
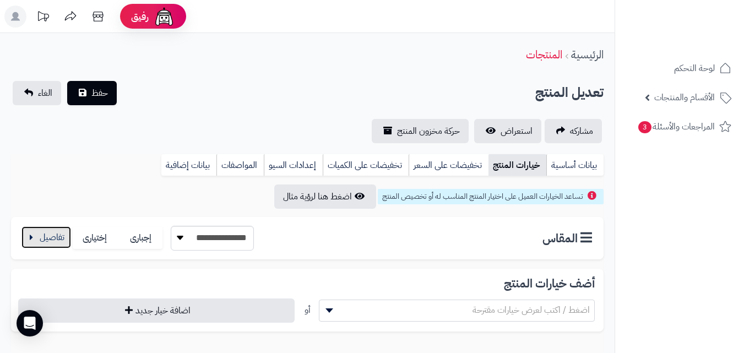
click at [31, 237] on button "button" at bounding box center [46, 237] width 50 height 22
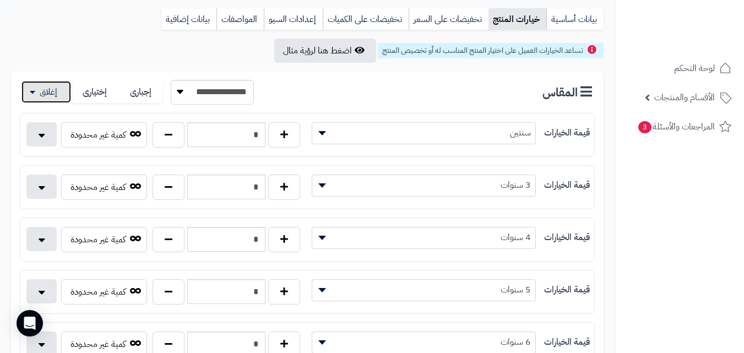
scroll to position [148, 0]
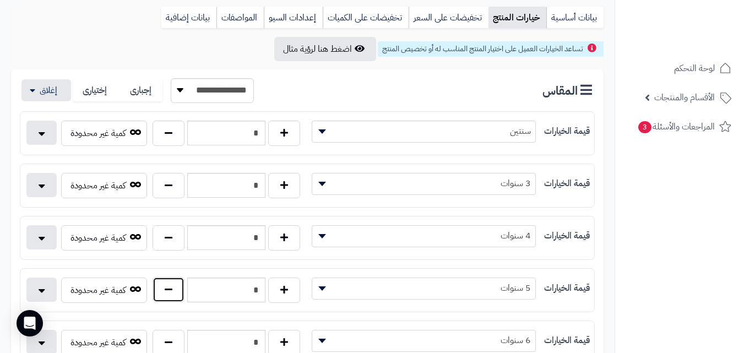
click at [179, 285] on button "button" at bounding box center [169, 289] width 32 height 25
type input "*"
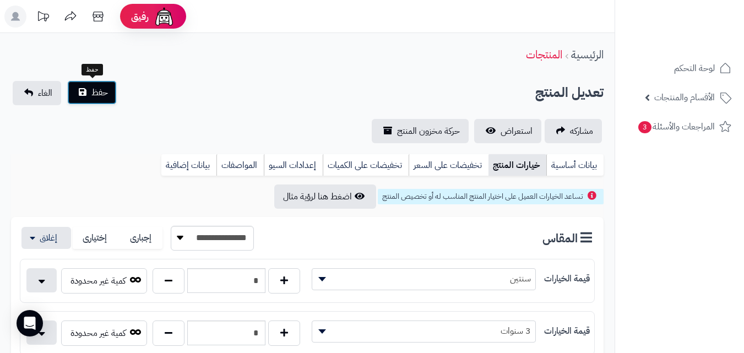
click at [92, 95] on span "حفظ" at bounding box center [99, 92] width 17 height 13
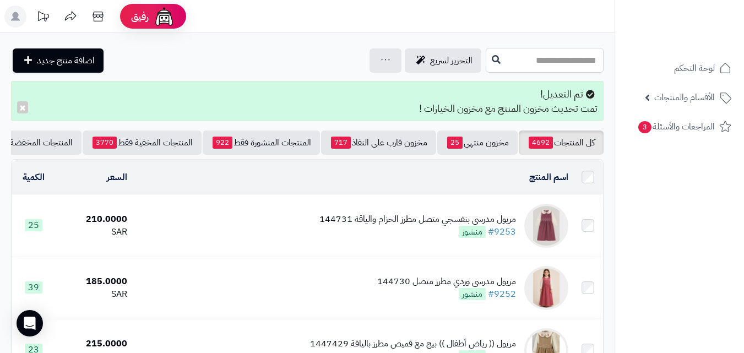
click at [521, 51] on input "text" at bounding box center [545, 60] width 118 height 25
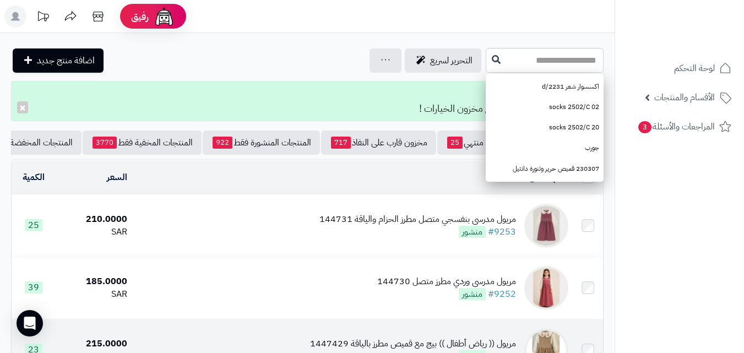
click at [340, 350] on div "مريول (( رياض أطفال )) بيج مع قميص مطرز بالياقة 1447429" at bounding box center [413, 344] width 206 height 13
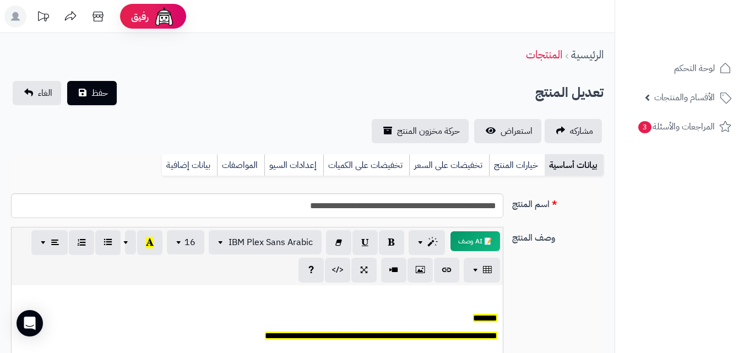
scroll to position [91, 0]
click at [665, 96] on span "الأقسام والمنتجات" at bounding box center [684, 97] width 61 height 15
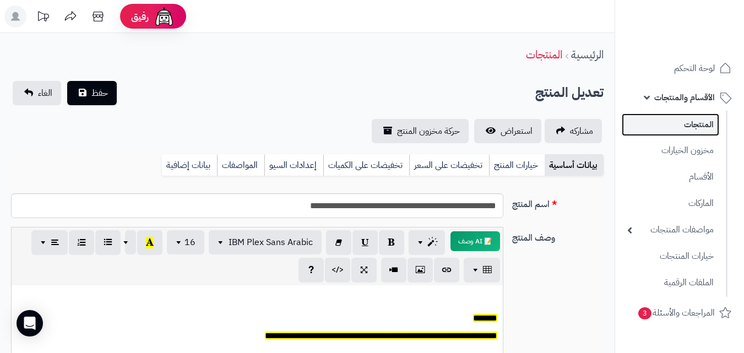
click at [663, 124] on link "المنتجات" at bounding box center [670, 124] width 97 height 23
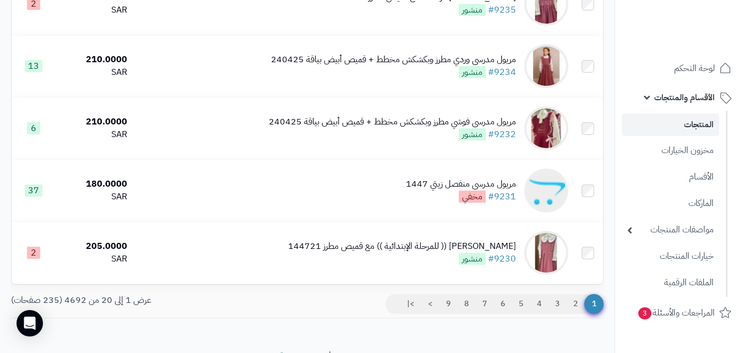
scroll to position [1163, 0]
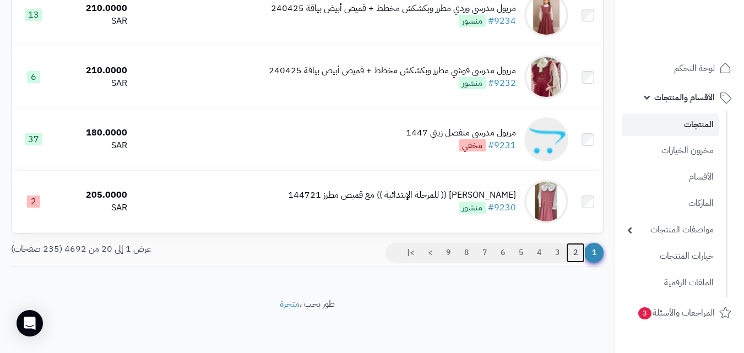
click at [580, 255] on link "2" at bounding box center [575, 253] width 19 height 20
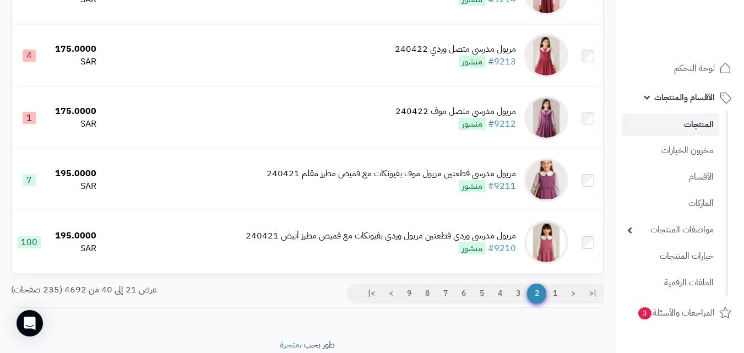
scroll to position [1163, 0]
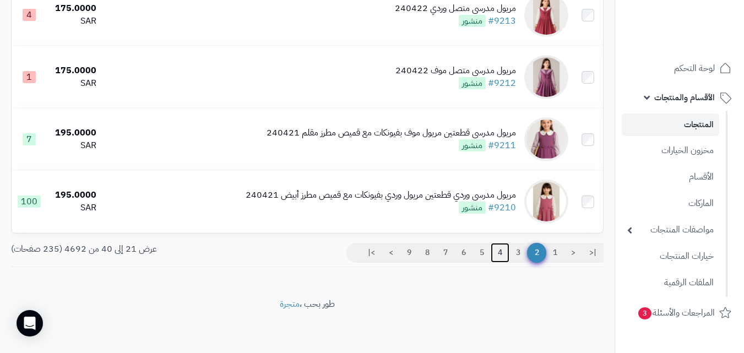
click at [502, 253] on link "4" at bounding box center [500, 253] width 19 height 20
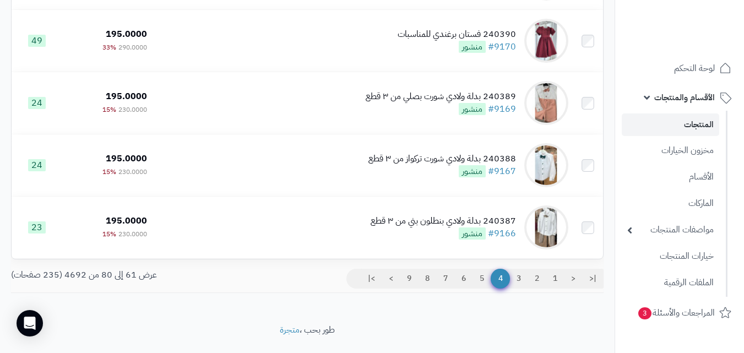
scroll to position [1155, 0]
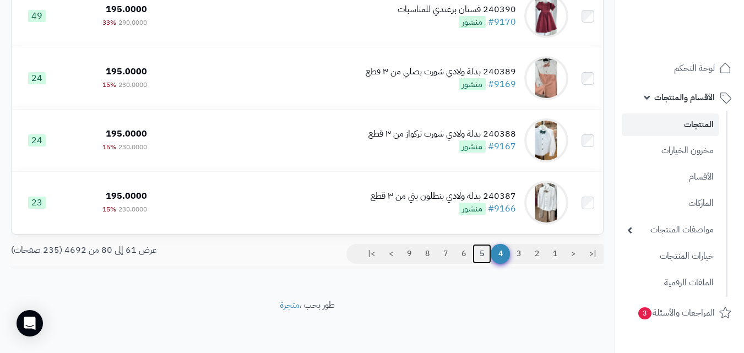
click at [476, 258] on link "5" at bounding box center [481, 254] width 19 height 20
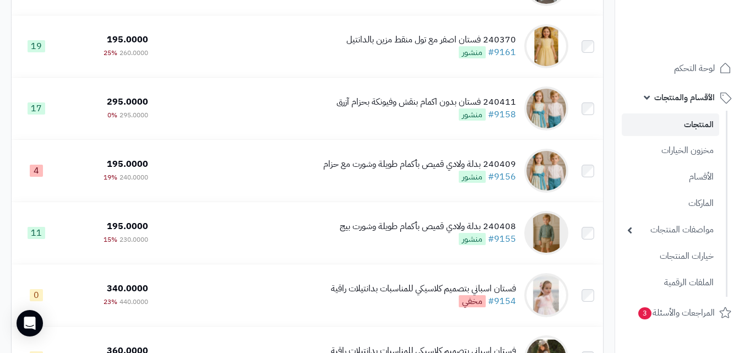
scroll to position [404, 0]
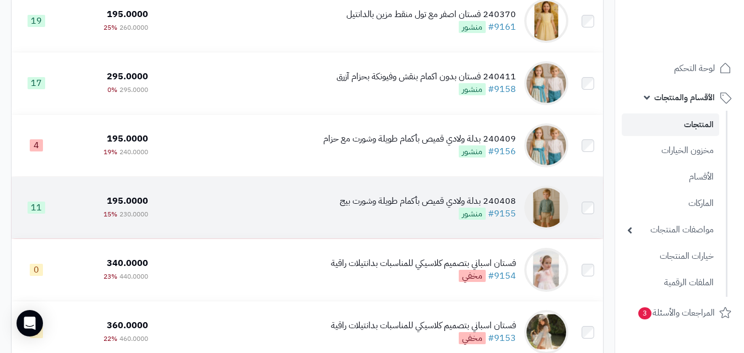
click at [361, 194] on td "240408 بدلة ولادي قميص بأكمام طويلة وشورت بيج #9155 منشور" at bounding box center [363, 208] width 420 height 62
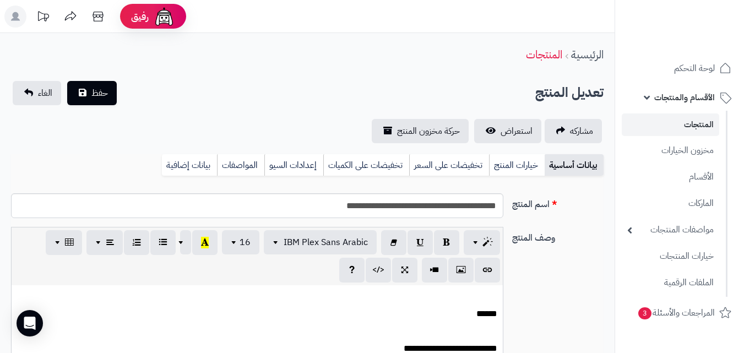
scroll to position [256, 0]
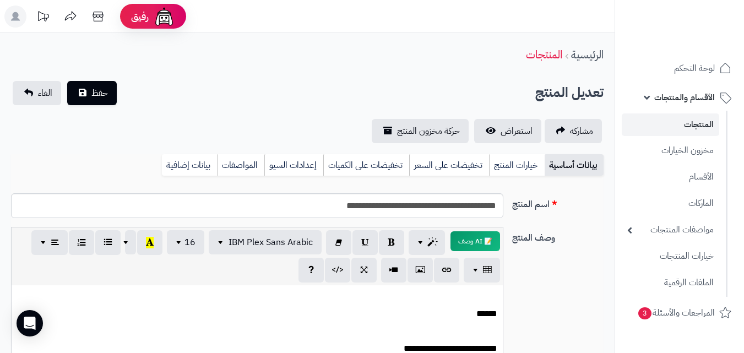
click at [512, 178] on div "بيانات أساسية خيارات المنتج تخفيضات على السعر تخفيضات على الكميات إعدادات السيو…" at bounding box center [307, 169] width 592 height 30
click at [518, 177] on div "بيانات أساسية خيارات المنتج تخفيضات على السعر تخفيضات على الكميات إعدادات السيو…" at bounding box center [307, 169] width 592 height 30
click at [520, 167] on link "خيارات المنتج" at bounding box center [517, 165] width 56 height 22
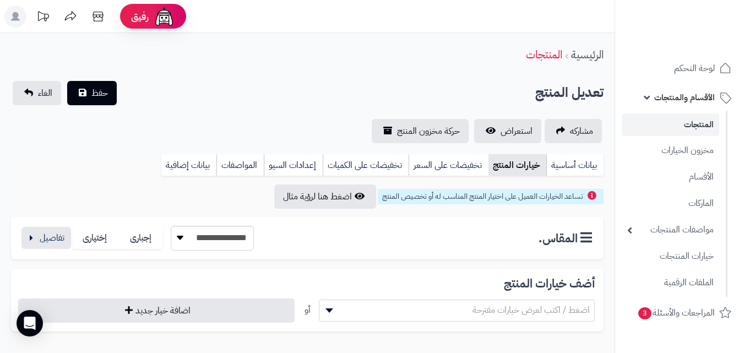
click at [37, 253] on div "**********" at bounding box center [307, 238] width 592 height 42
click at [38, 242] on button "button" at bounding box center [46, 237] width 50 height 22
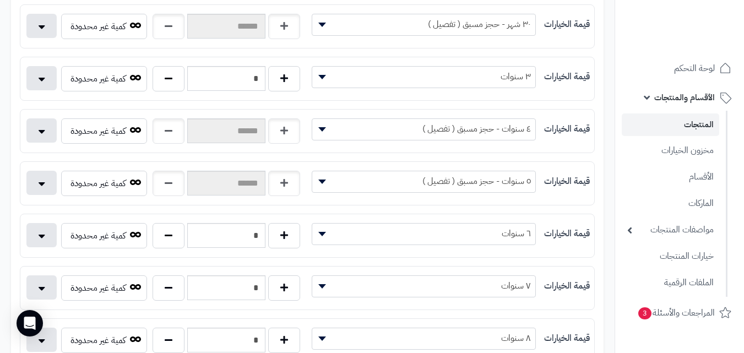
scroll to position [384, 0]
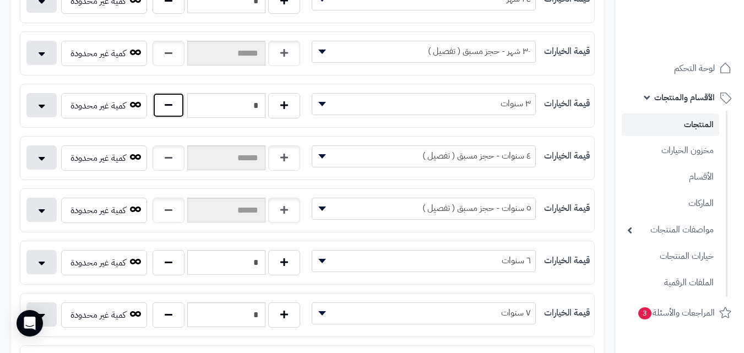
click at [180, 110] on button "button" at bounding box center [169, 104] width 32 height 25
type input "*"
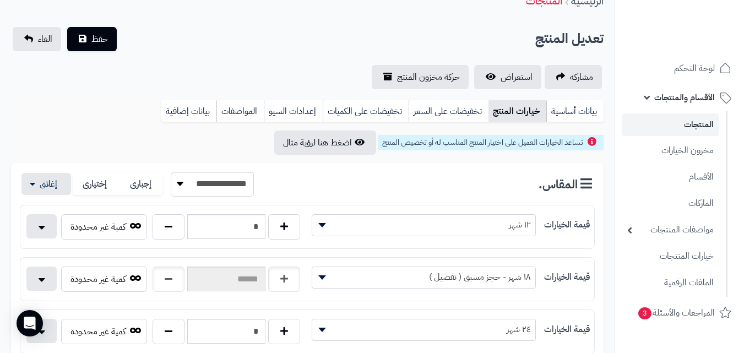
scroll to position [8, 0]
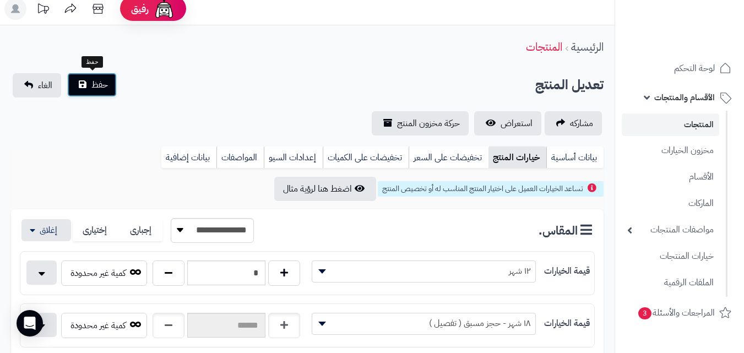
click at [91, 83] on span "حفظ" at bounding box center [99, 84] width 17 height 13
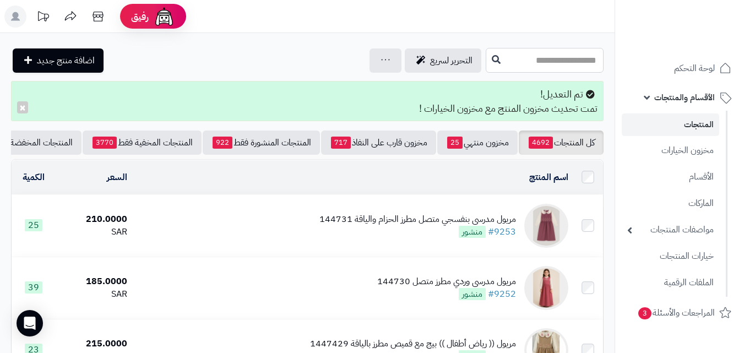
click at [564, 48] on input "text" at bounding box center [545, 60] width 118 height 25
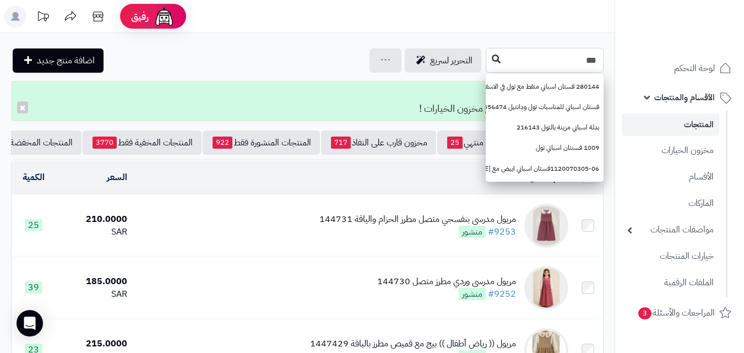
type input "***"
click at [488, 63] on button at bounding box center [496, 59] width 17 height 21
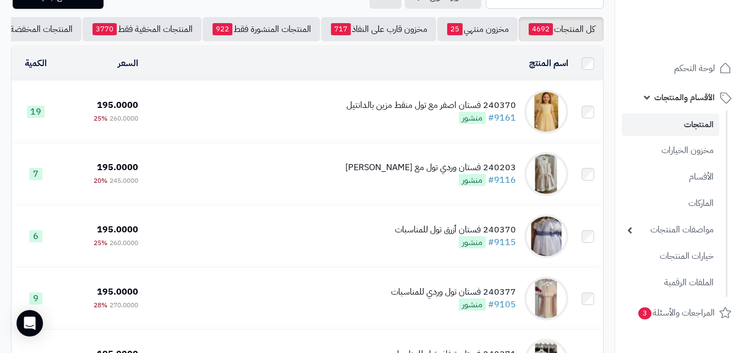
scroll to position [59, 0]
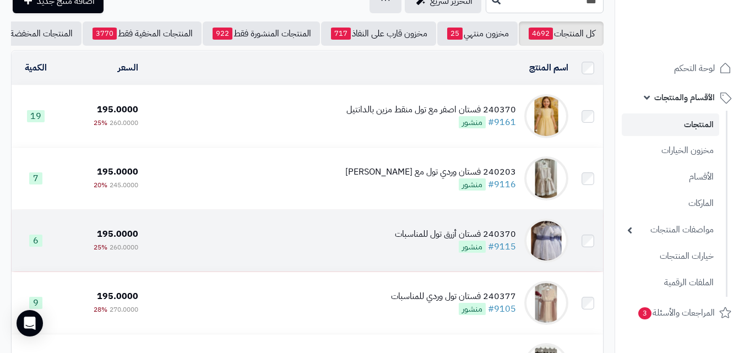
click at [391, 251] on td "240370 فستان أزرق تول للمناسبات #9115 منشور" at bounding box center [358, 241] width 430 height 62
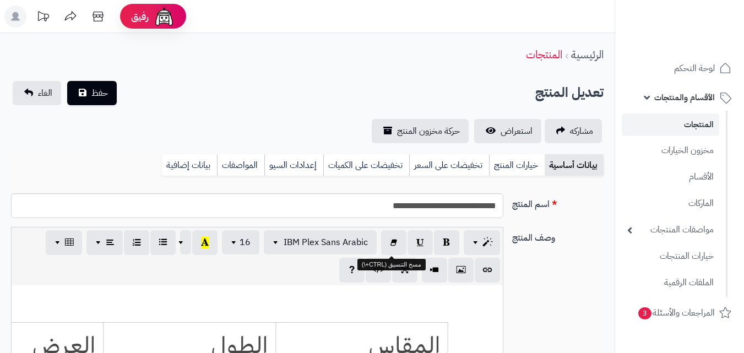
scroll to position [201, 0]
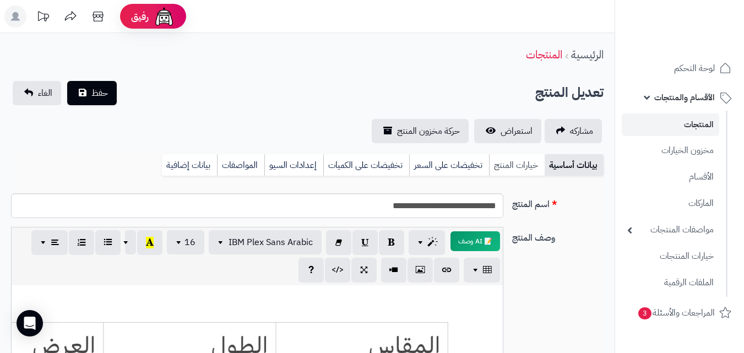
click at [511, 159] on link "خيارات المنتج" at bounding box center [517, 165] width 56 height 22
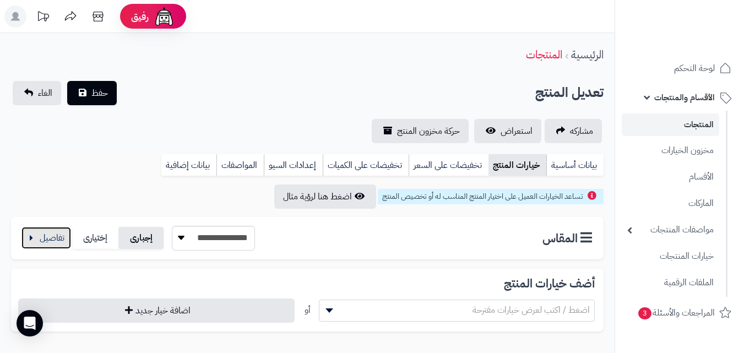
drag, startPoint x: 55, startPoint y: 240, endPoint x: 128, endPoint y: 234, distance: 72.9
click at [58, 240] on button "button" at bounding box center [46, 238] width 50 height 22
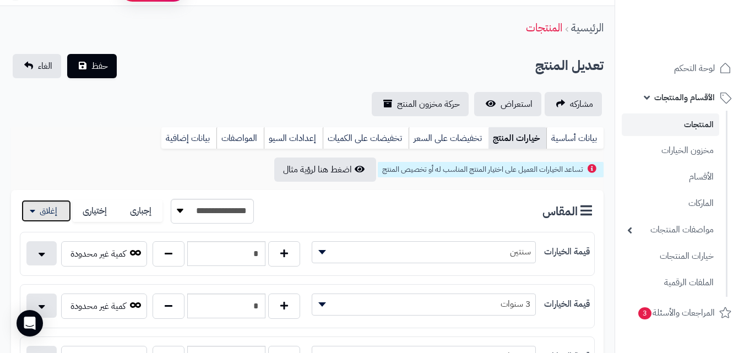
scroll to position [0, 0]
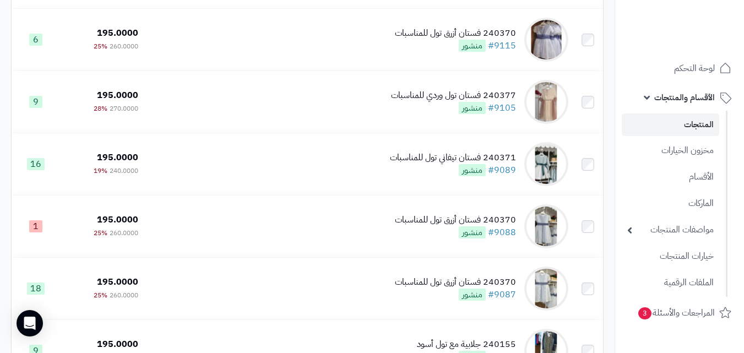
scroll to position [283, 0]
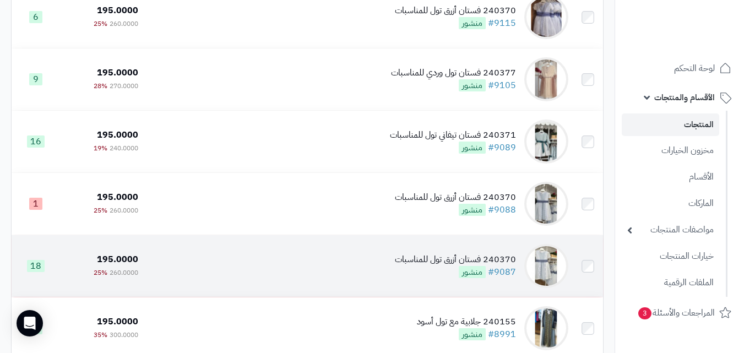
click at [402, 252] on td "240370 فستان أزرق تول للمناسبات #9087 منشور" at bounding box center [358, 266] width 430 height 62
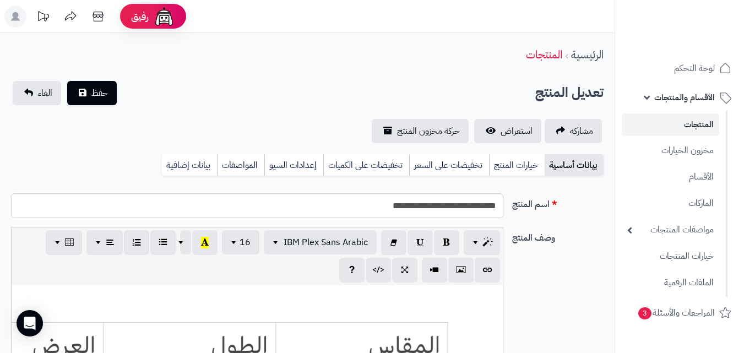
click at [511, 164] on link "خيارات المنتج" at bounding box center [517, 165] width 56 height 22
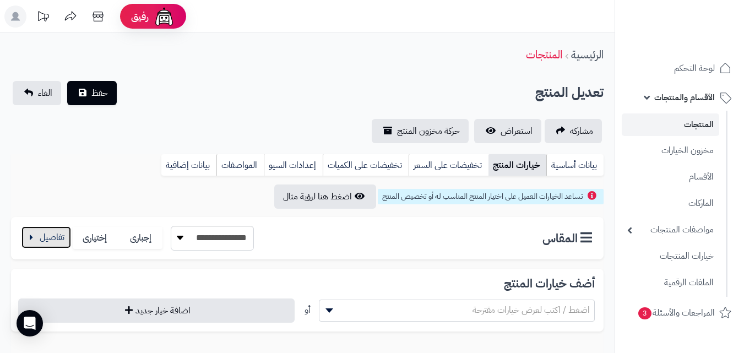
click at [36, 237] on button "button" at bounding box center [46, 237] width 50 height 22
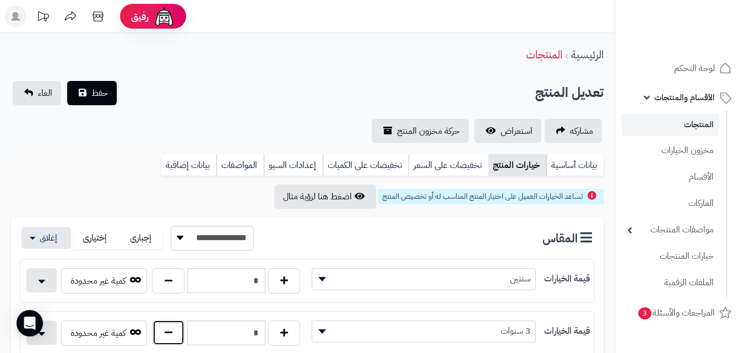
click at [179, 336] on button "button" at bounding box center [169, 332] width 32 height 25
type input "*"
click at [108, 97] on button "حفظ" at bounding box center [92, 92] width 50 height 24
